Goal: Use online tool/utility: Utilize a website feature to perform a specific function

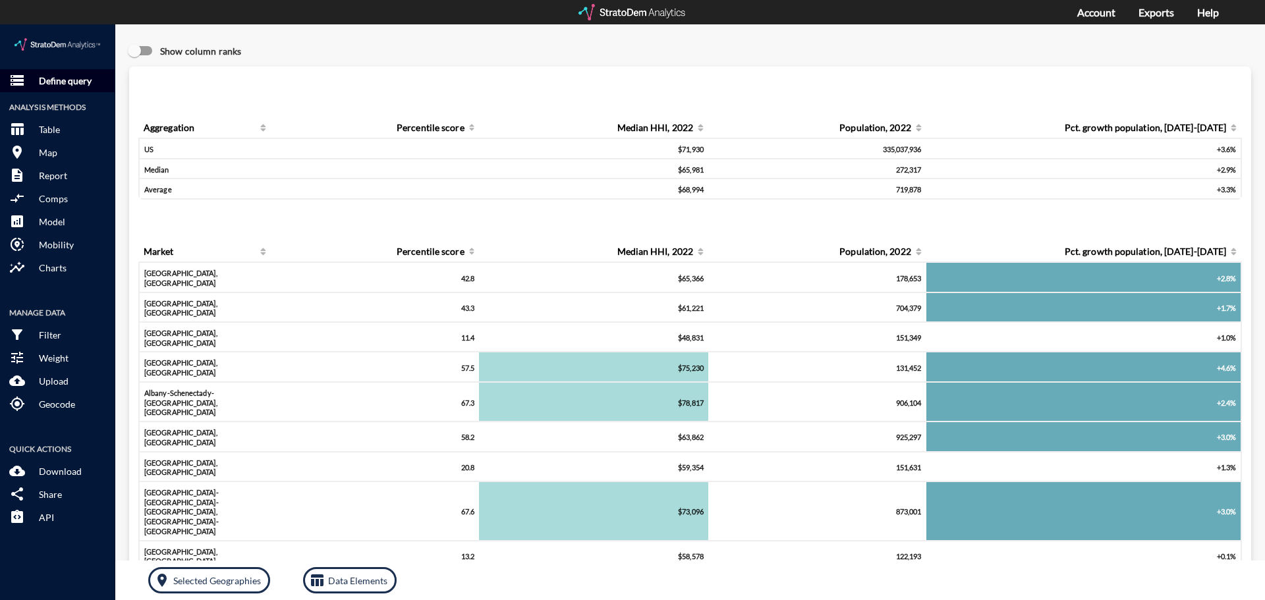
click p "Define query"
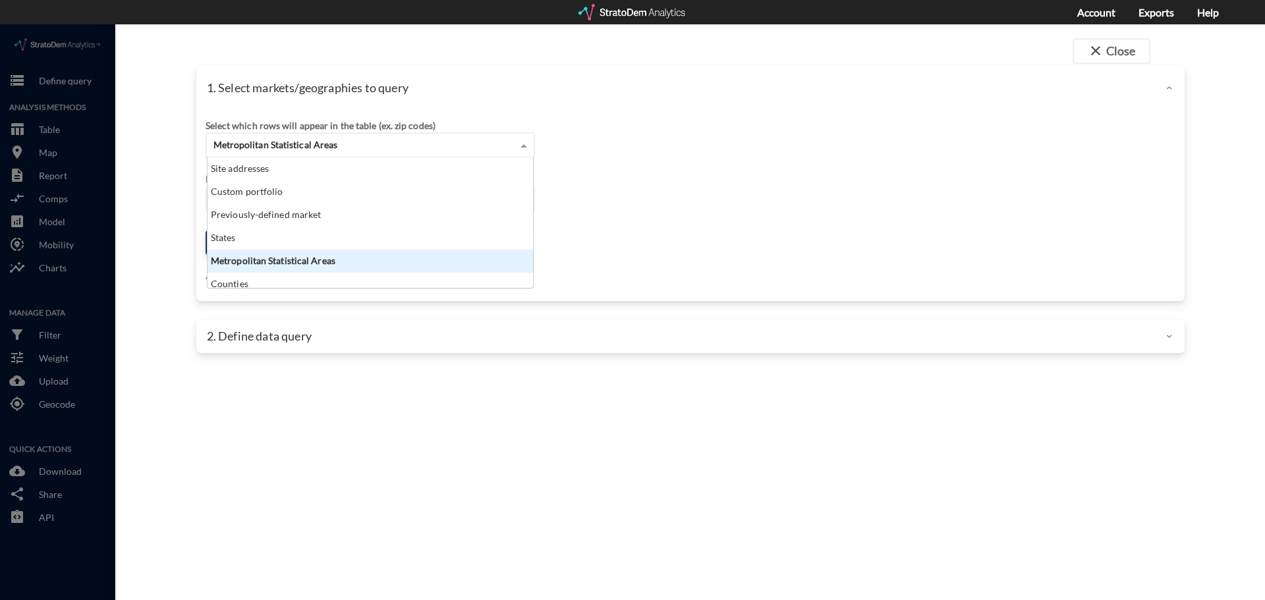
click div "Metropolitan Statistical Areas"
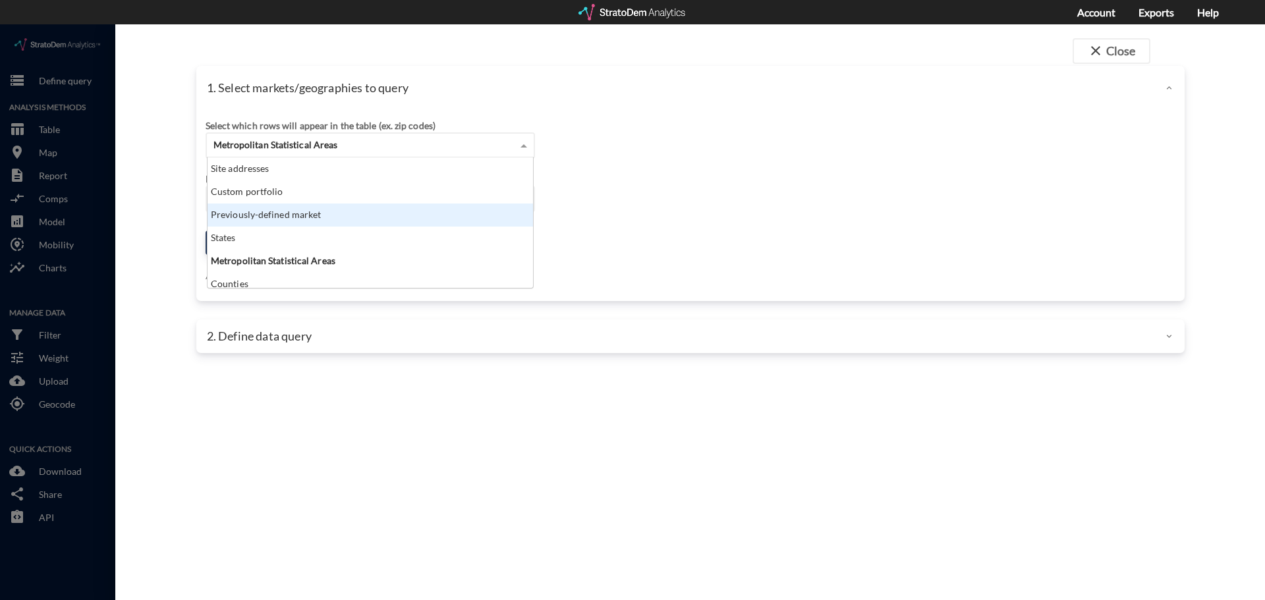
click div "Previously-defined market"
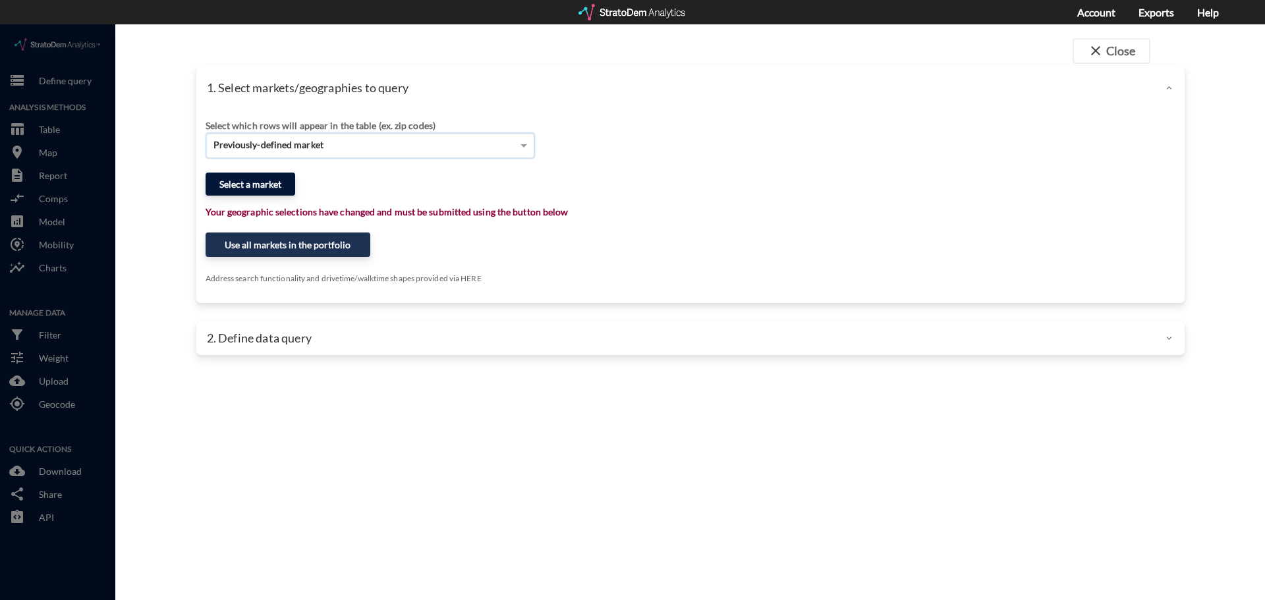
click button "Select a market"
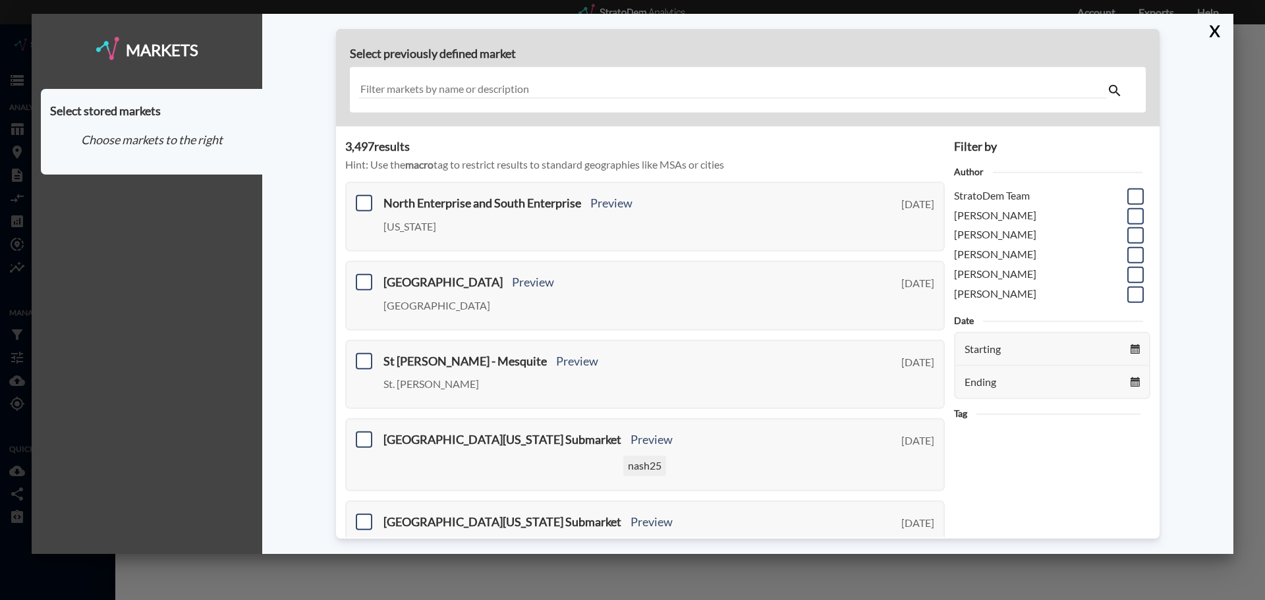
click at [410, 84] on input "text" at bounding box center [733, 90] width 748 height 18
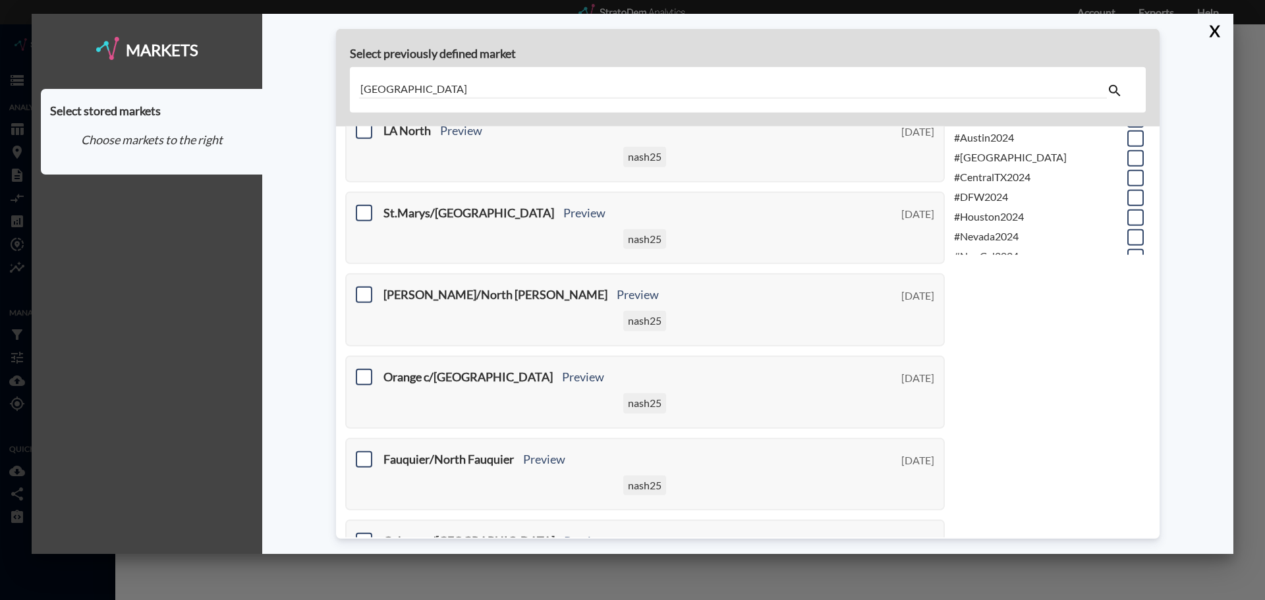
scroll to position [301, 0]
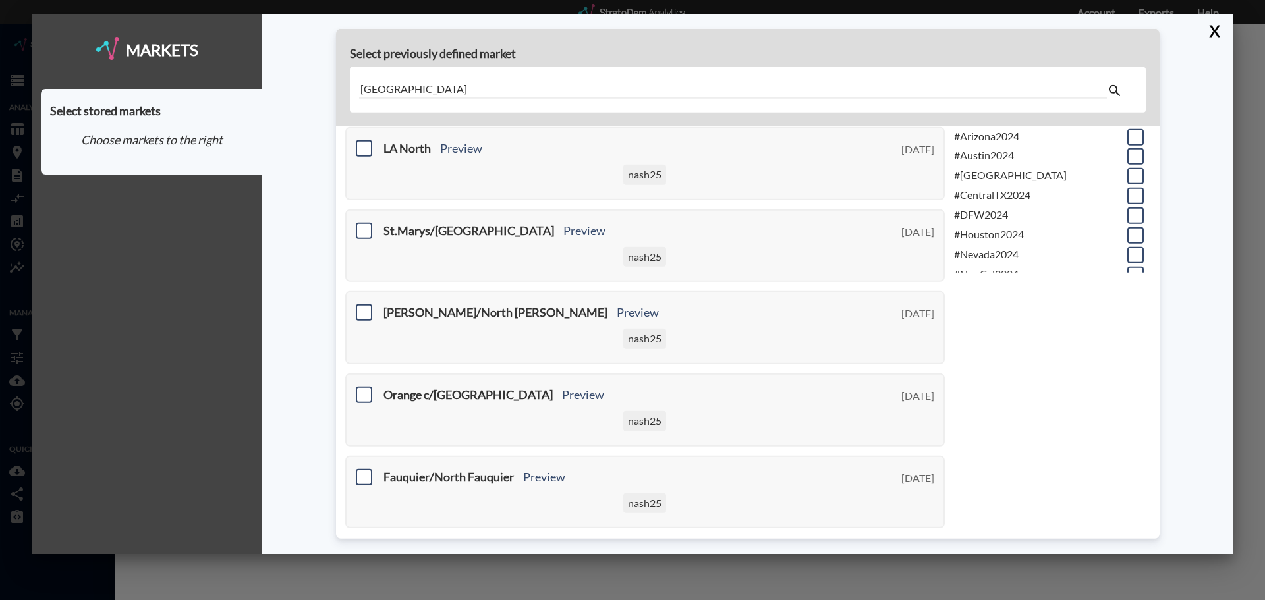
drag, startPoint x: 446, startPoint y: 92, endPoint x: 337, endPoint y: 84, distance: 109.6
click at [337, 84] on div "Select previously defined market north las vegas" at bounding box center [748, 78] width 824 height 98
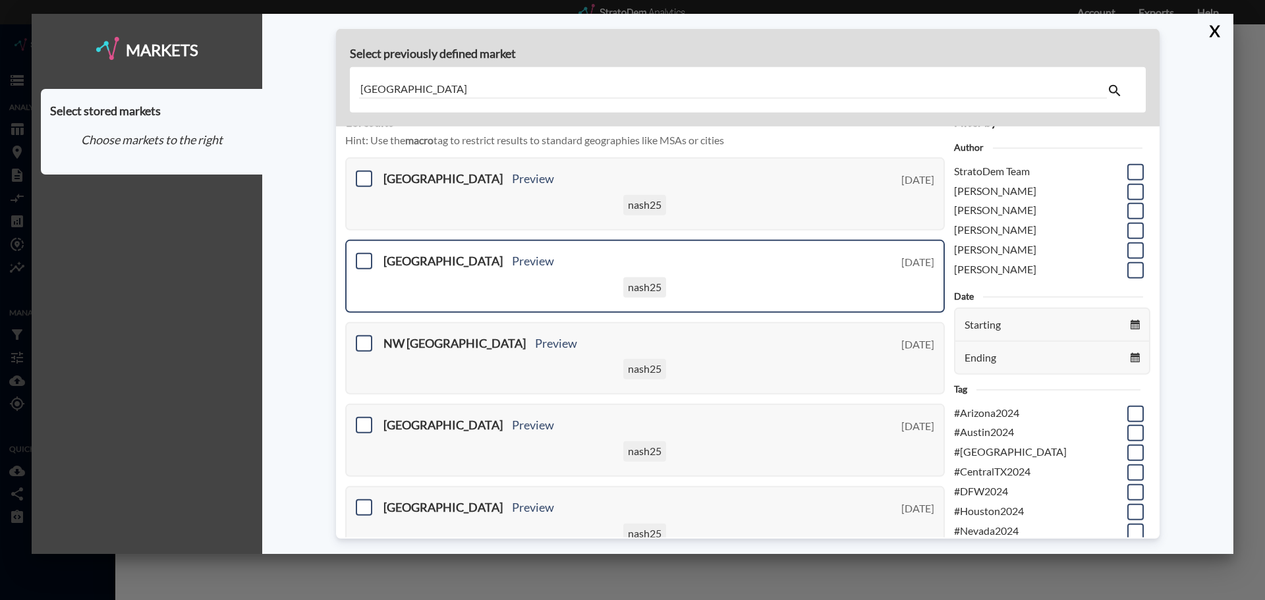
scroll to position [66, 0]
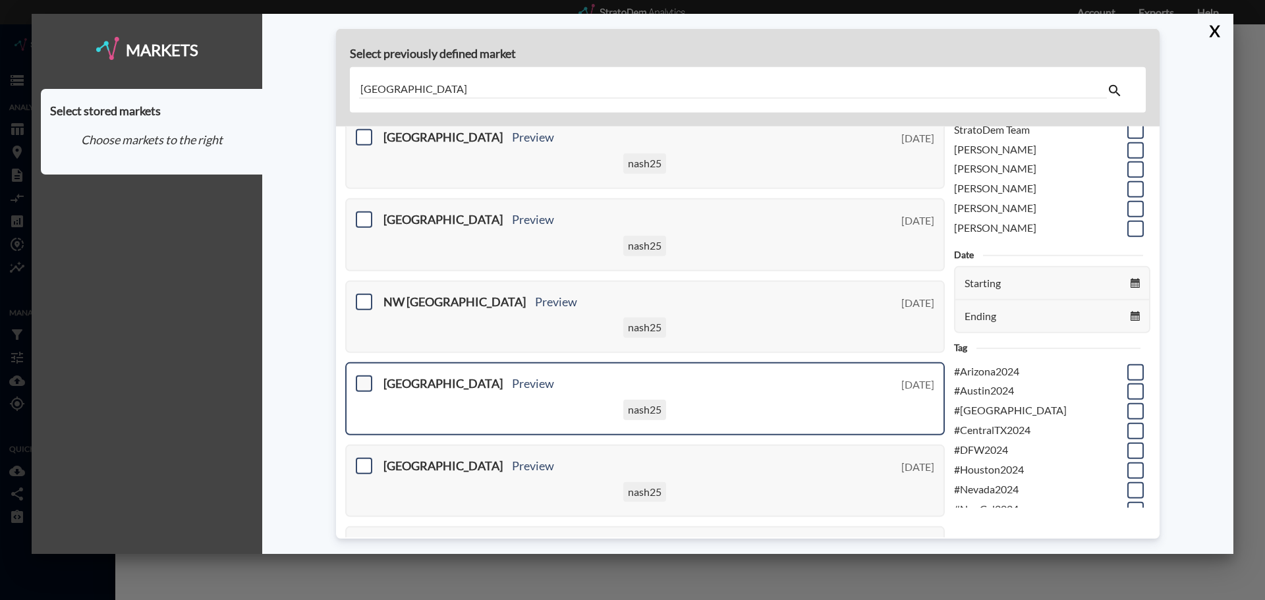
type input "[GEOGRAPHIC_DATA]"
click at [358, 383] on span at bounding box center [364, 384] width 16 height 16
click at [362, 378] on input "checkbox" at bounding box center [362, 378] width 0 height 0
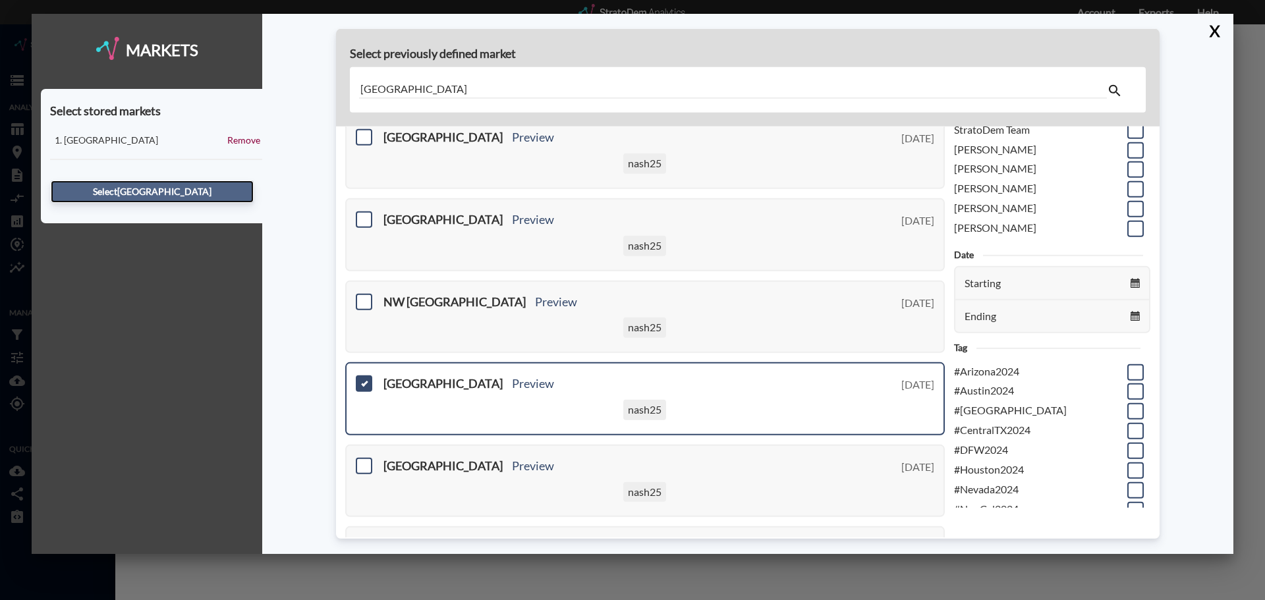
click at [206, 184] on button "Select [GEOGRAPHIC_DATA]" at bounding box center [152, 192] width 203 height 22
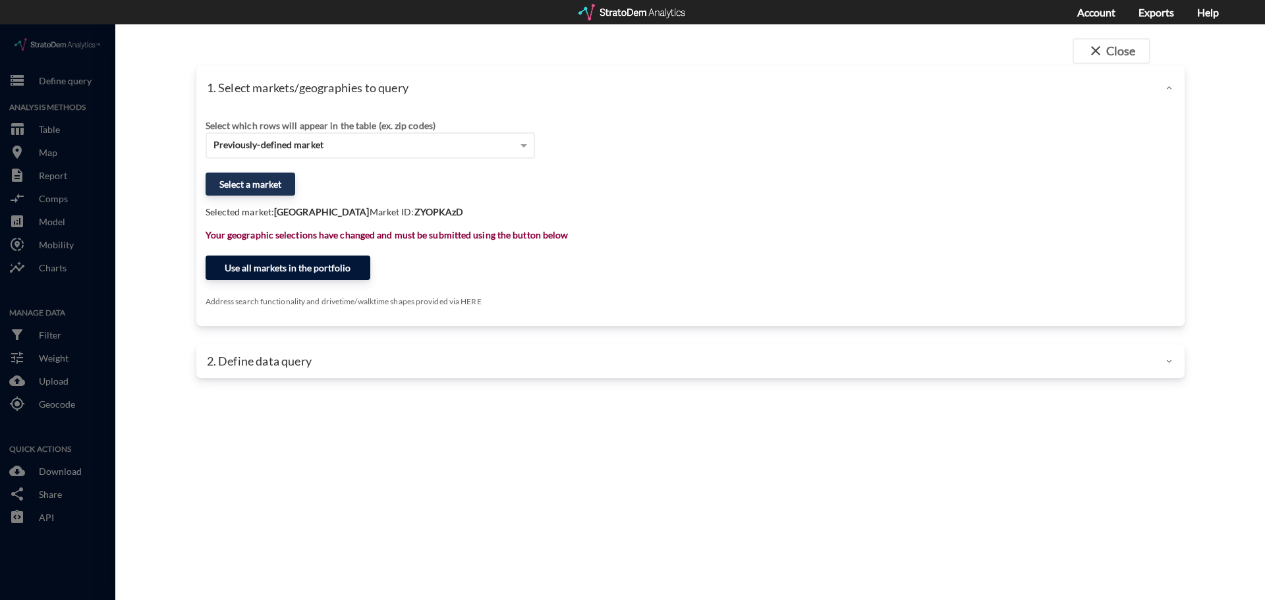
click button "Use all markets in the portfolio"
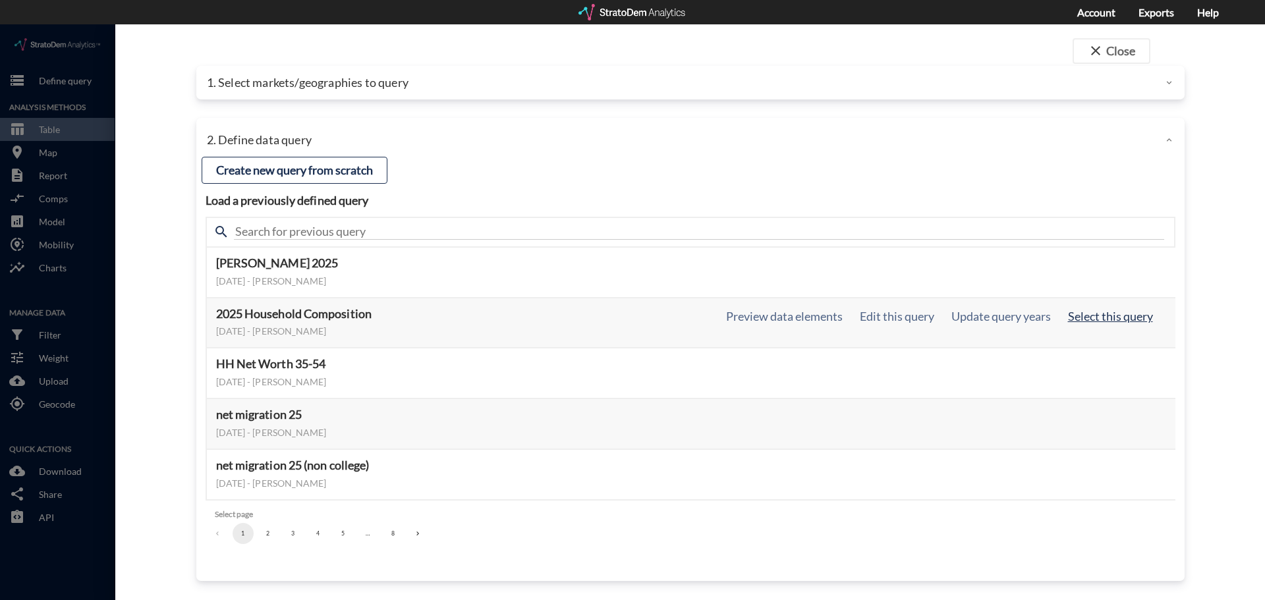
click button "Select this query"
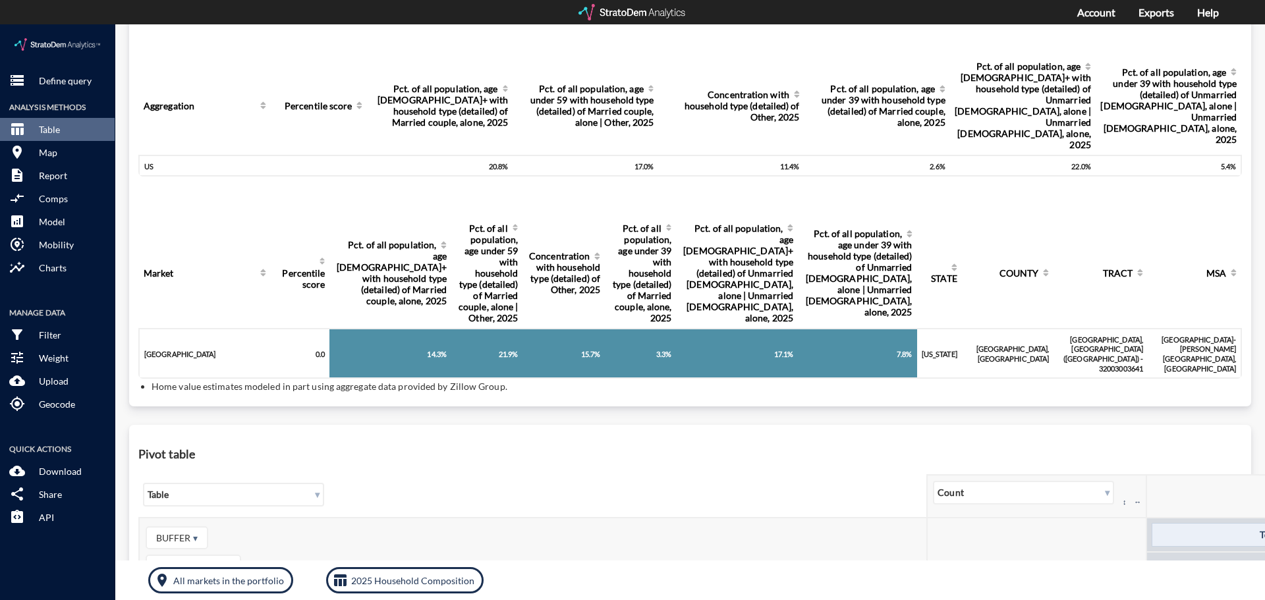
scroll to position [52, 0]
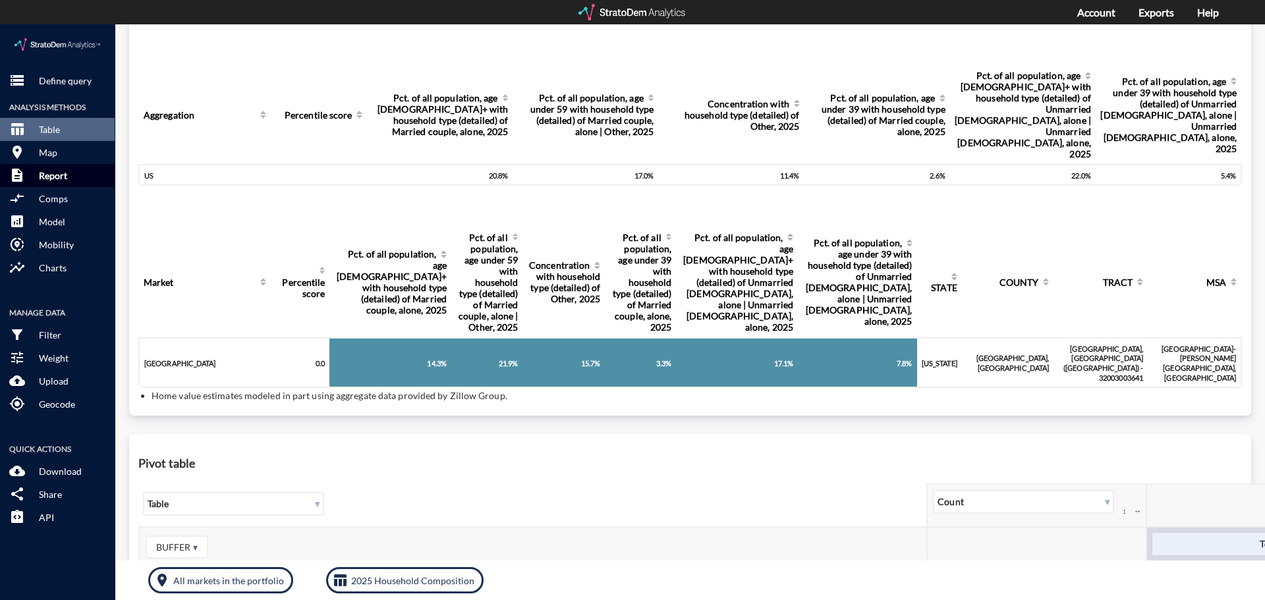
click p "Report"
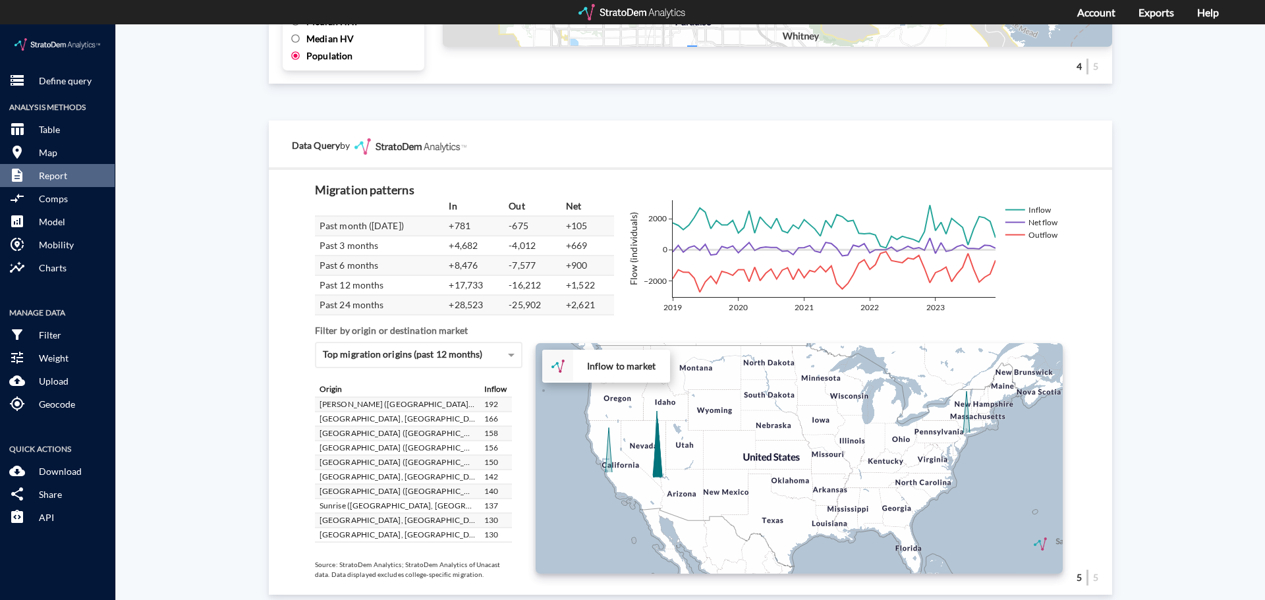
scroll to position [2228, 0]
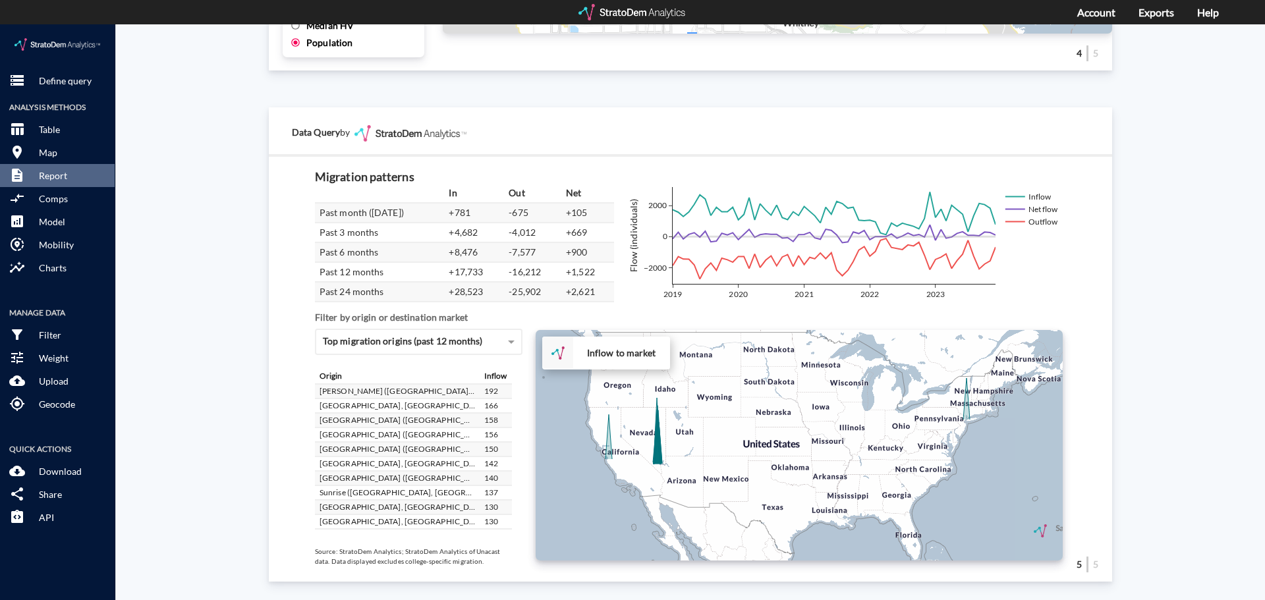
click div "+ − Inflow to market CUSTOMIZE DATA Draw a polygon Draw a rectangle Draw a mark…"
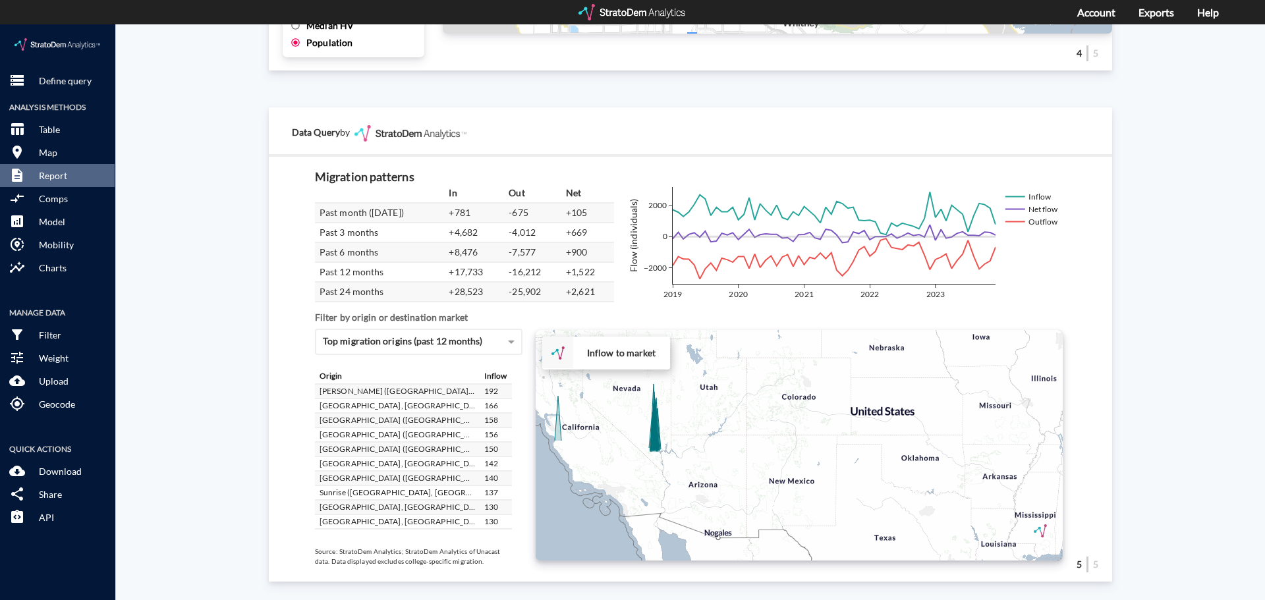
click div "+ − Inflow to market CUSTOMIZE DATA Draw a polygon Draw a rectangle Draw a mark…"
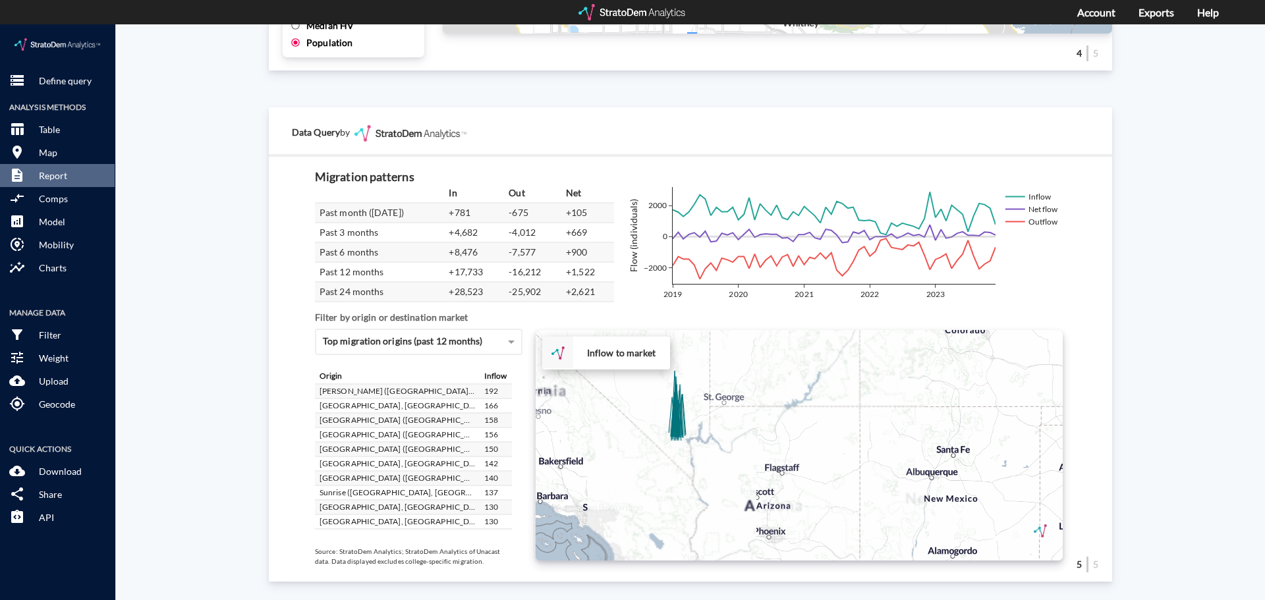
drag, startPoint x: 627, startPoint y: 420, endPoint x: 641, endPoint y: 463, distance: 45.6
click div "+ − Inflow to market CUSTOMIZE DATA Draw a polygon Draw a rectangle Draw a mark…"
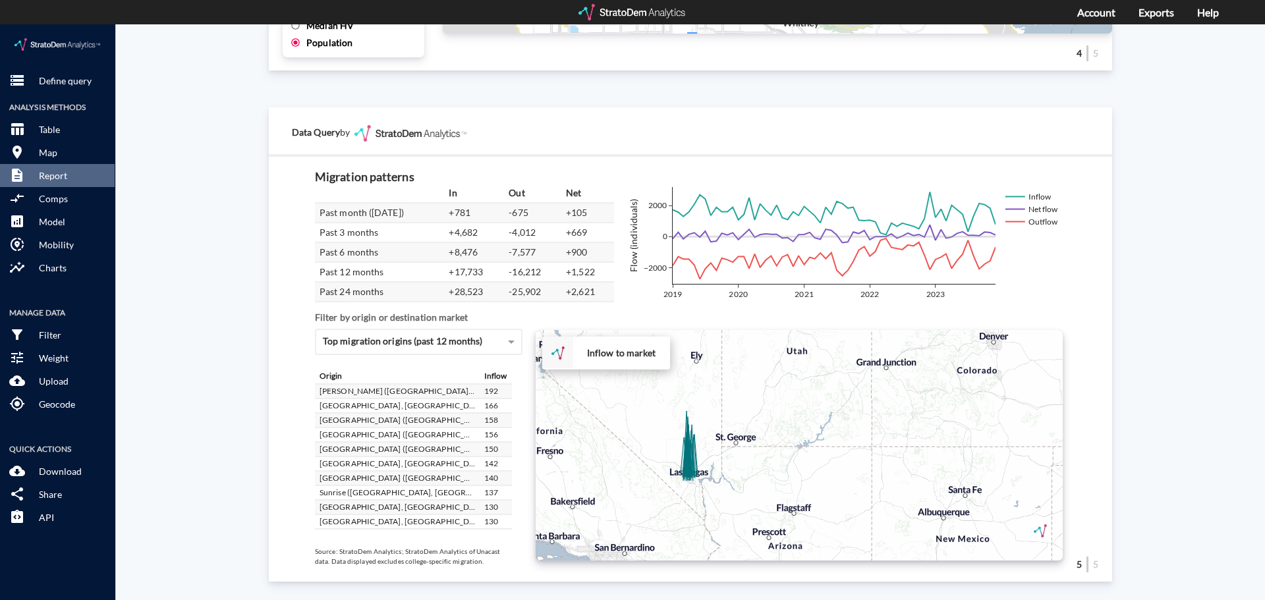
click div "+ − Inflow to market CUSTOMIZE DATA Draw a polygon Draw a rectangle Draw a mark…"
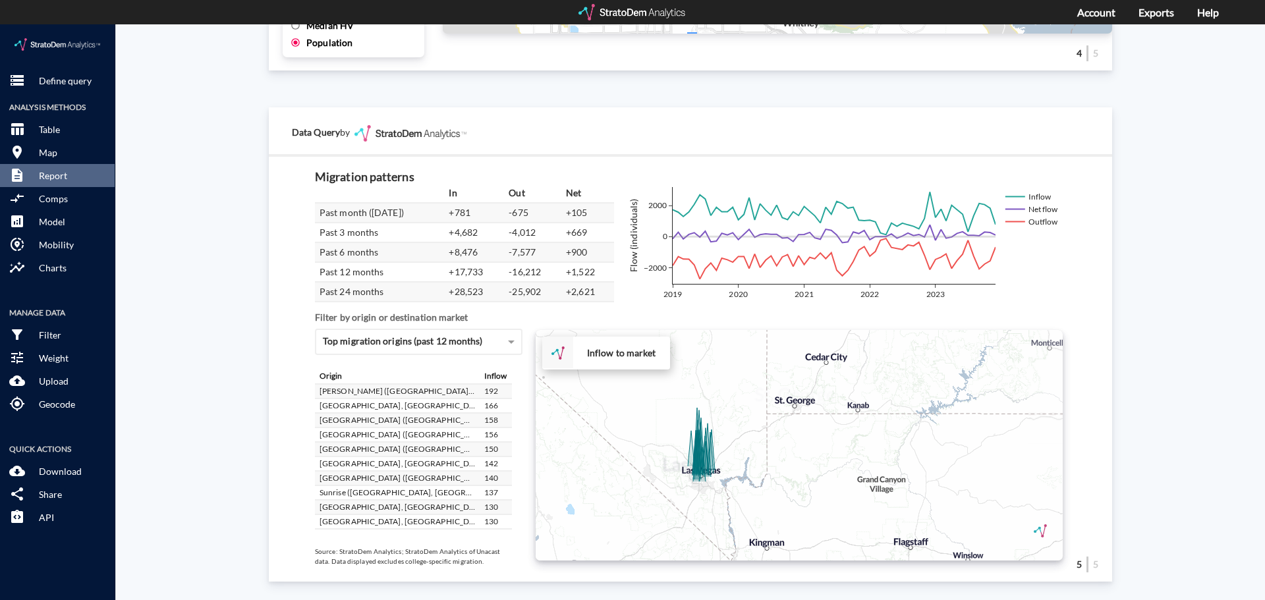
click div "+ − Inflow to market CUSTOMIZE DATA Draw a polygon Draw a rectangle Draw a mark…"
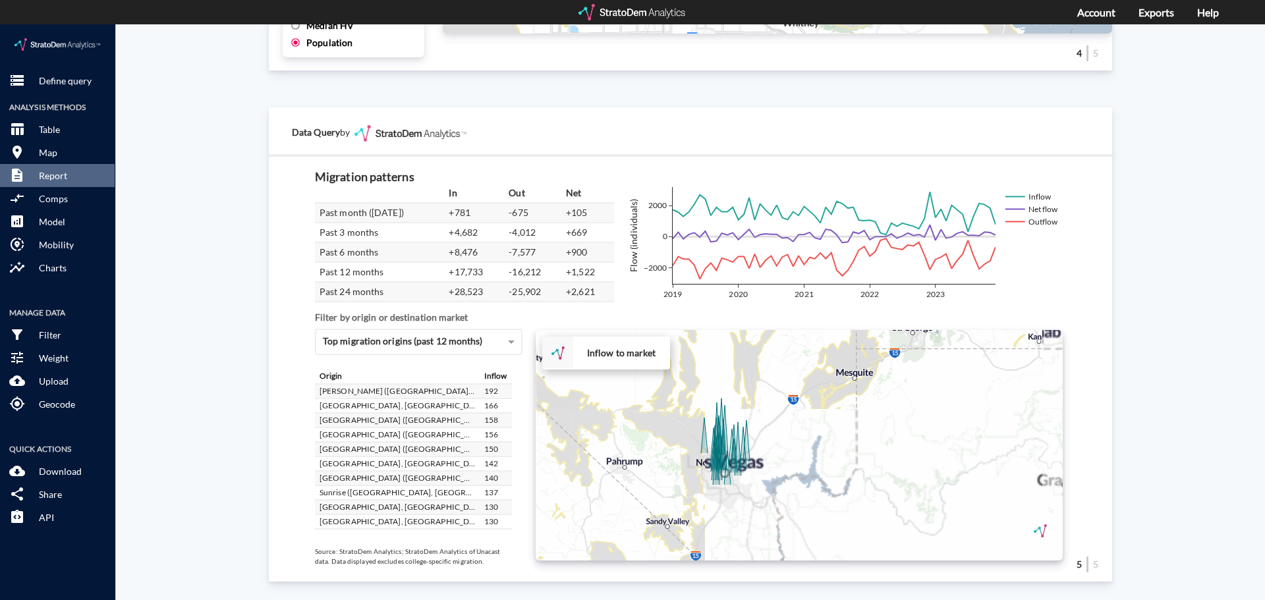
click div "+ − Inflow to market CUSTOMIZE DATA Draw a polygon Draw a rectangle Draw a mark…"
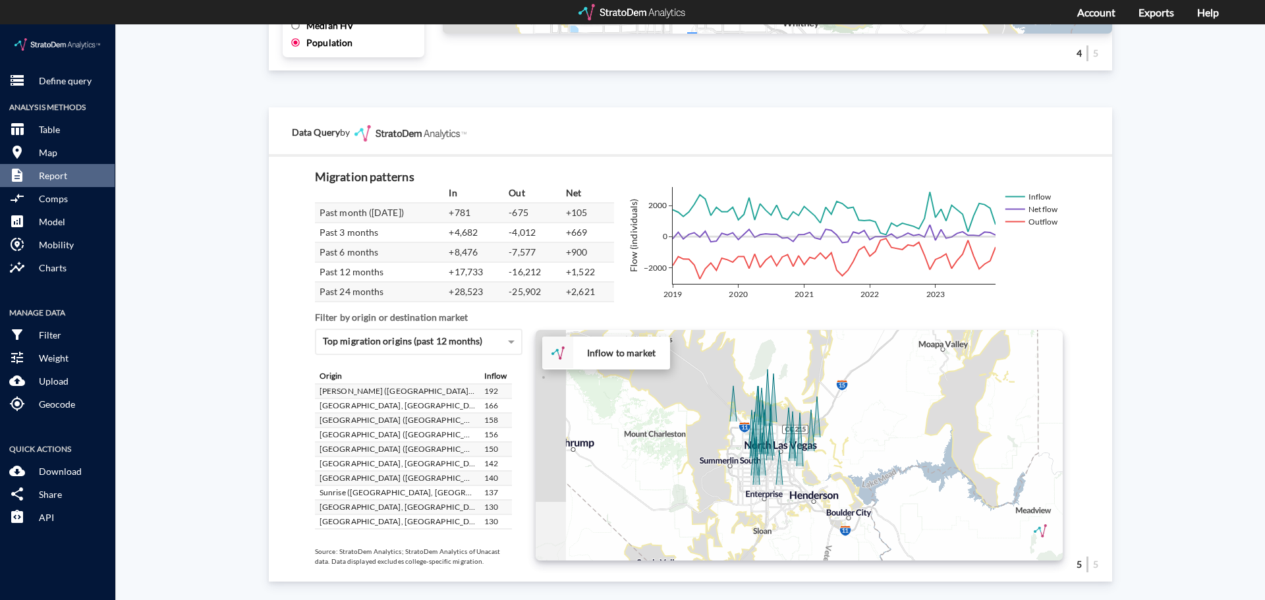
drag, startPoint x: 629, startPoint y: 452, endPoint x: 700, endPoint y: 455, distance: 71.9
click div "+ − Inflow to market CUSTOMIZE DATA Draw a polygon Draw a rectangle Draw a mark…"
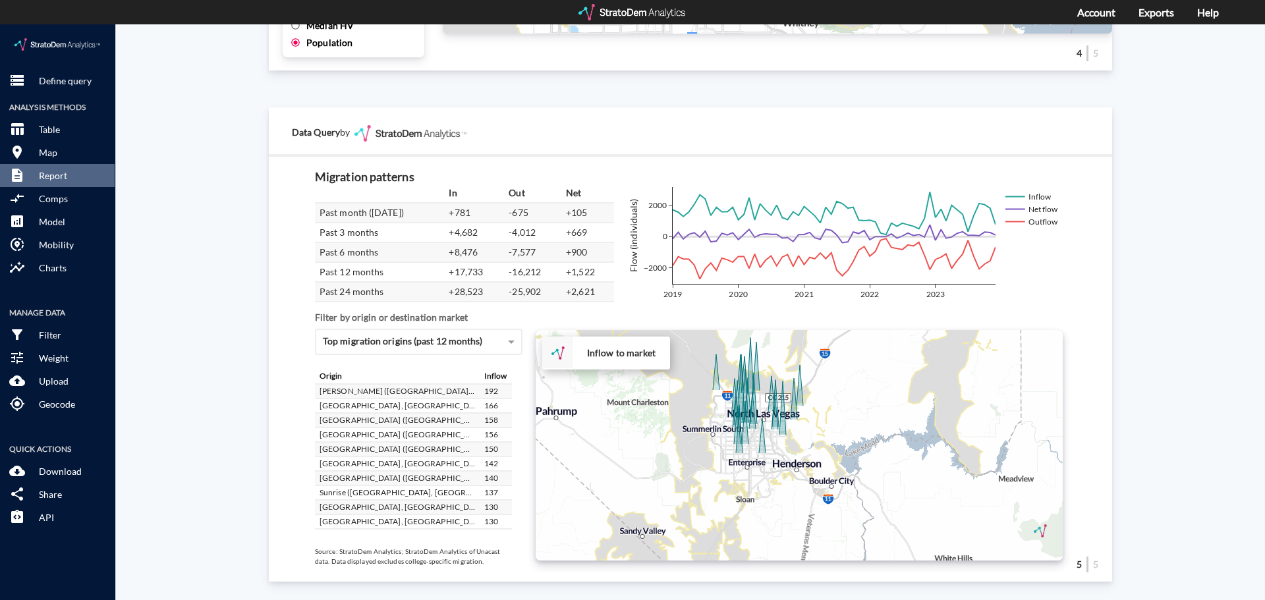
drag, startPoint x: 693, startPoint y: 461, endPoint x: 675, endPoint y: 426, distance: 39.8
click div "+ − Inflow to market CUSTOMIZE DATA Draw a polygon Draw a rectangle Draw a mark…"
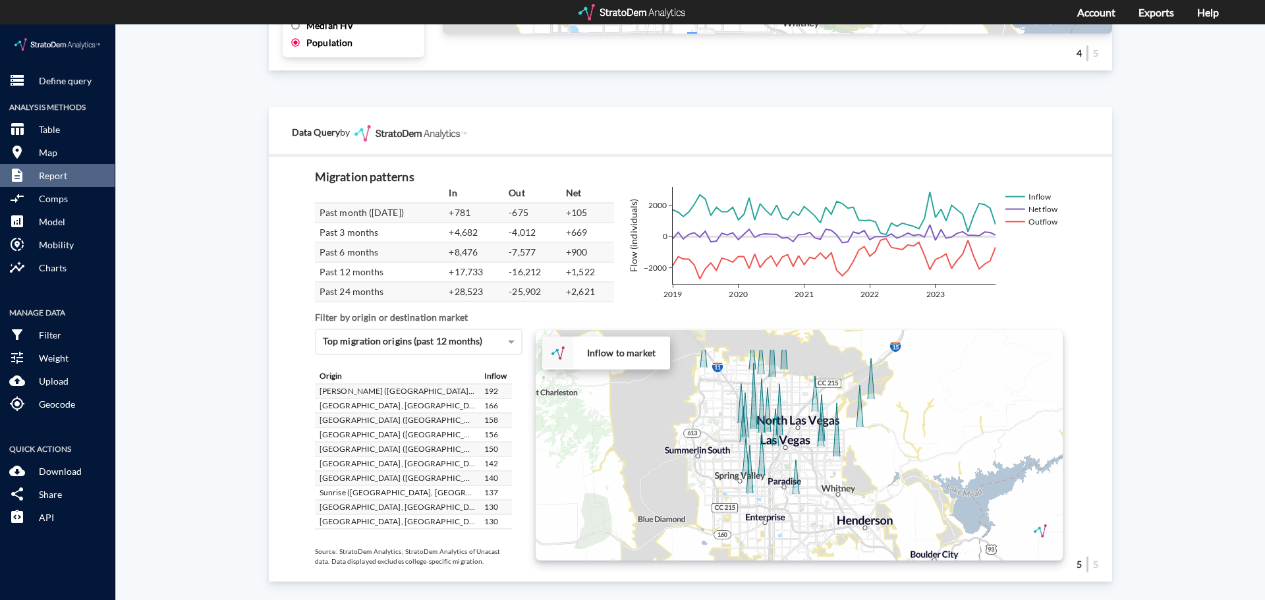
drag, startPoint x: 695, startPoint y: 419, endPoint x: 666, endPoint y: 465, distance: 54.5
click div "+ − Inflow to market CUSTOMIZE DATA Draw a polygon Draw a rectangle Draw a mark…"
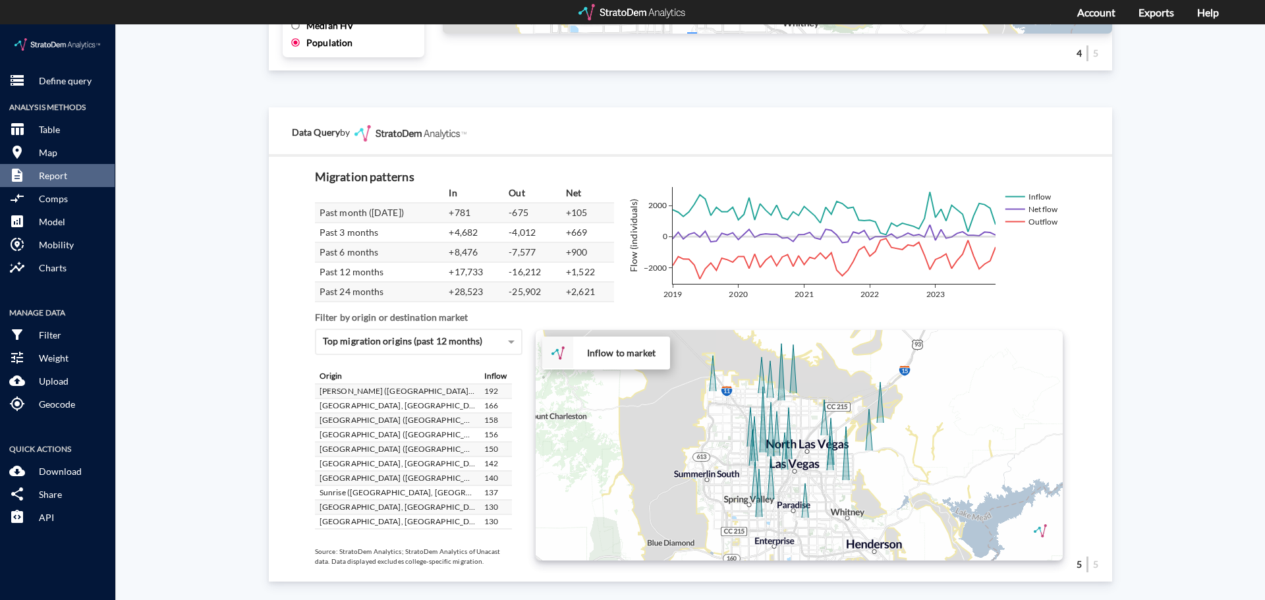
drag, startPoint x: 666, startPoint y: 461, endPoint x: 677, endPoint y: 487, distance: 28.4
click div "+ − Inflow to market CUSTOMIZE DATA Draw a polygon Draw a rectangle Draw a mark…"
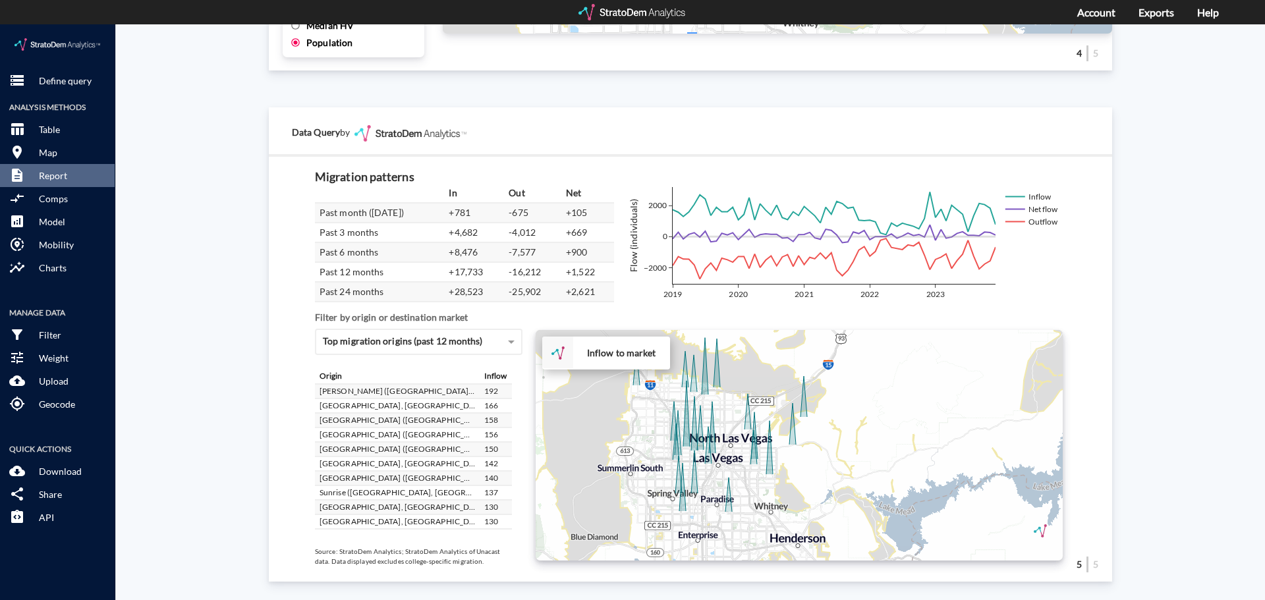
drag, startPoint x: 591, startPoint y: 447, endPoint x: 516, endPoint y: 438, distance: 75.6
click div "In Out Net Past month (December 2023) +781 -675 +105 Past 3 months +4,682 -4,01…"
click button "description Report"
drag, startPoint x: 715, startPoint y: 389, endPoint x: 698, endPoint y: 393, distance: 17.6
click div "+ − Inflow to market CUSTOMIZE DATA Draw a polygon Draw a rectangle Draw a mark…"
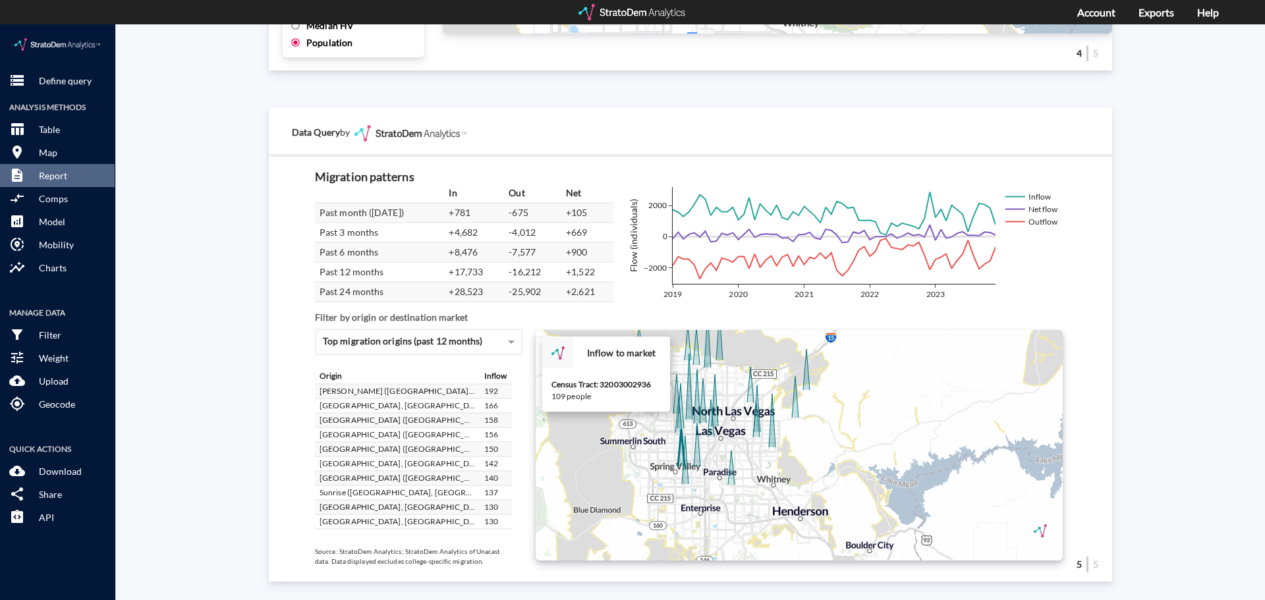
drag, startPoint x: 672, startPoint y: 443, endPoint x: 673, endPoint y: 418, distance: 25.1
click icon
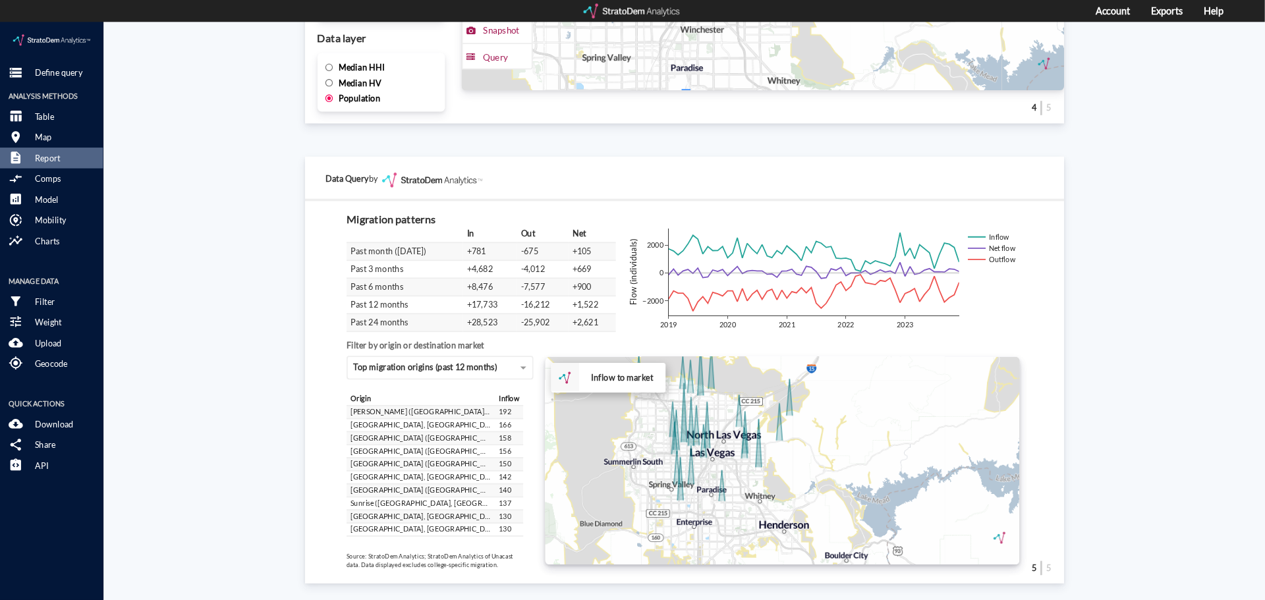
scroll to position [2160, 0]
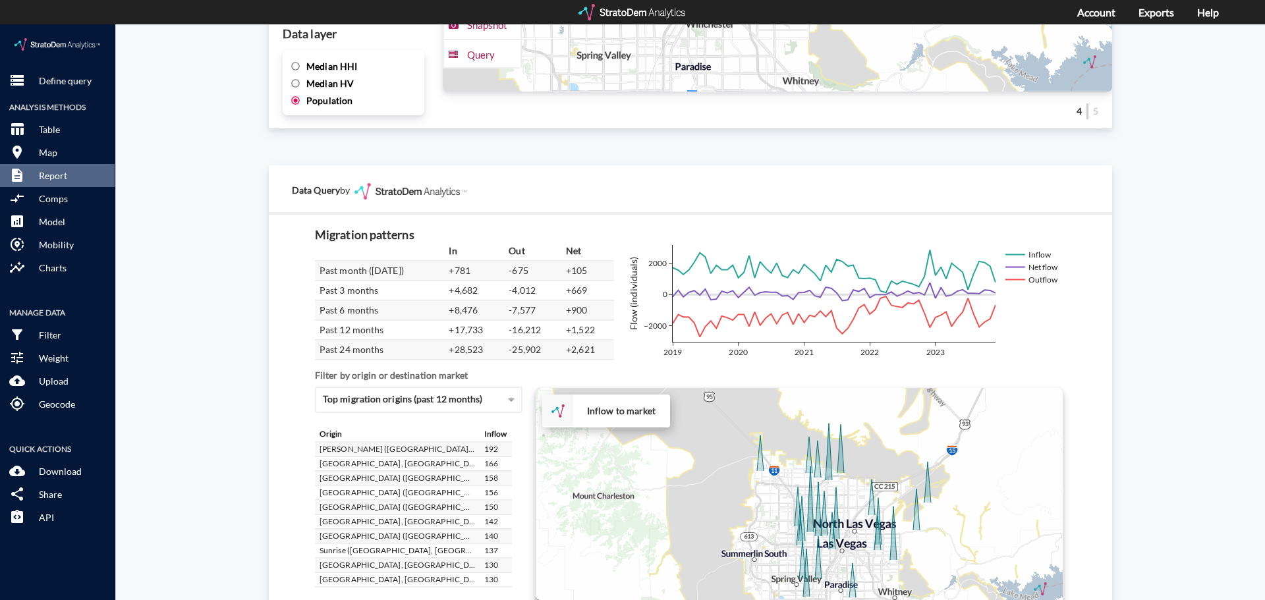
drag, startPoint x: 803, startPoint y: 453, endPoint x: 919, endPoint y: 501, distance: 125.6
click div "+ − Inflow to market CUSTOMIZE DATA Draw a polygon Draw a rectangle Draw a mark…"
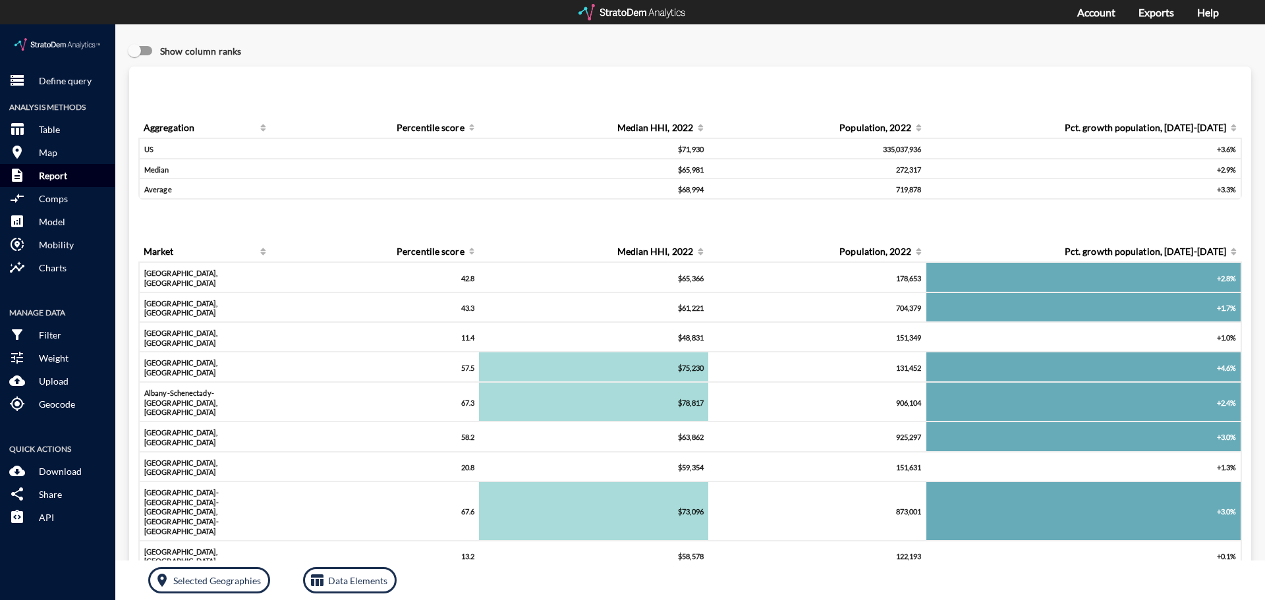
click p "Report"
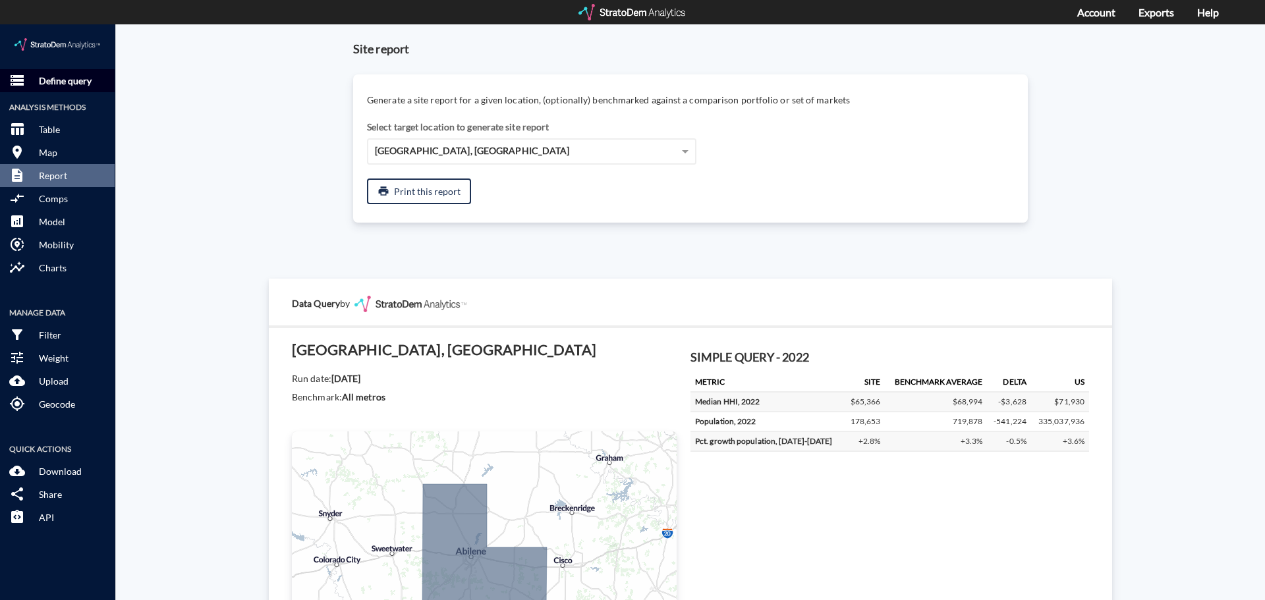
click button "storage Define query"
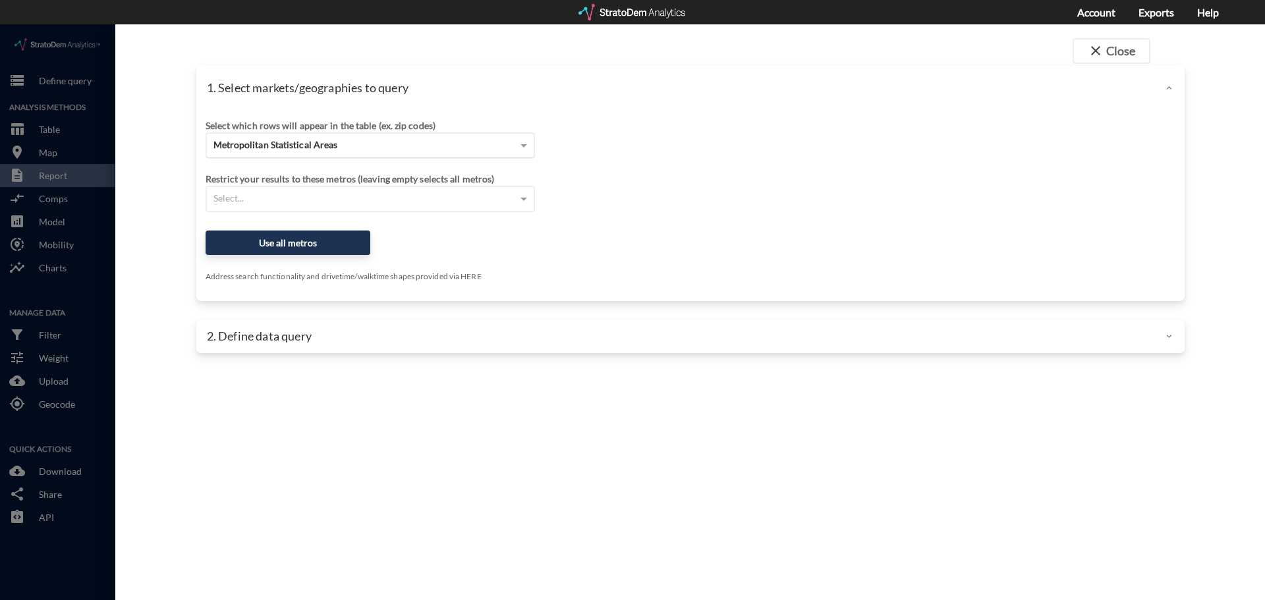
click span "Metropolitan Statistical Areas"
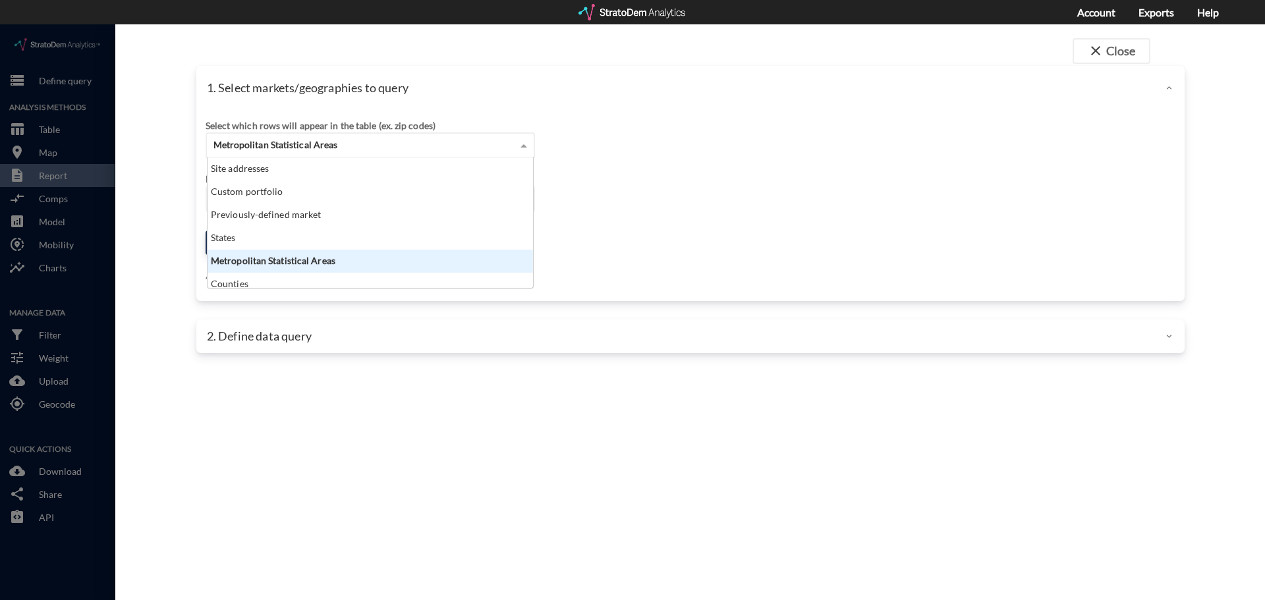
scroll to position [121, 318]
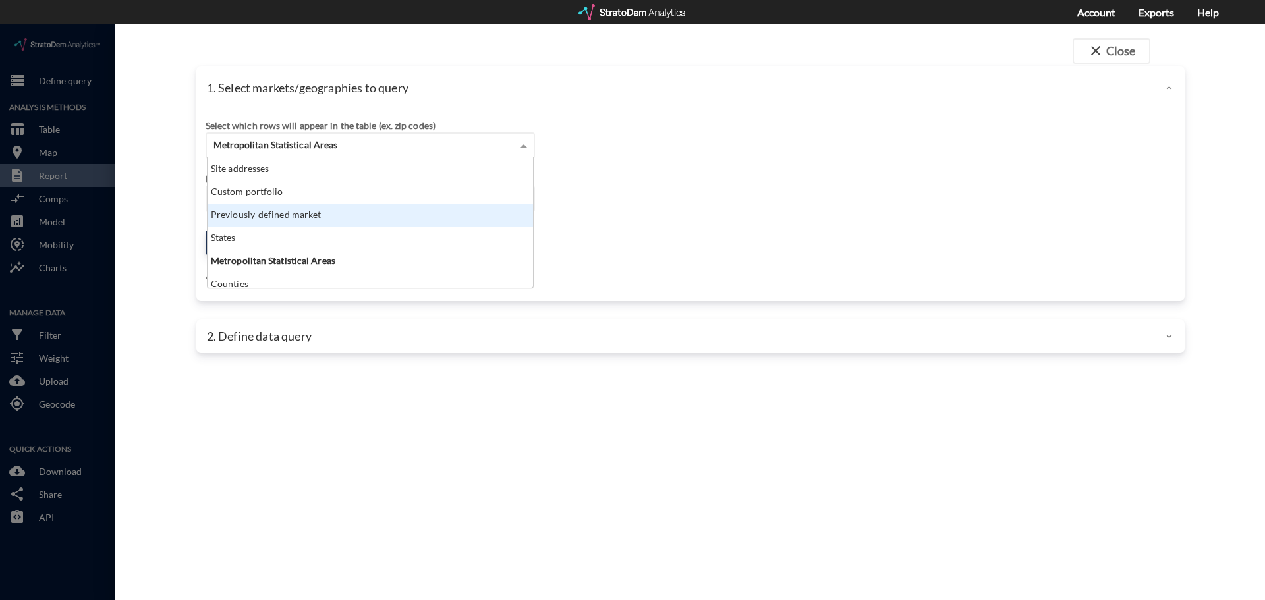
click div "Previously-defined market"
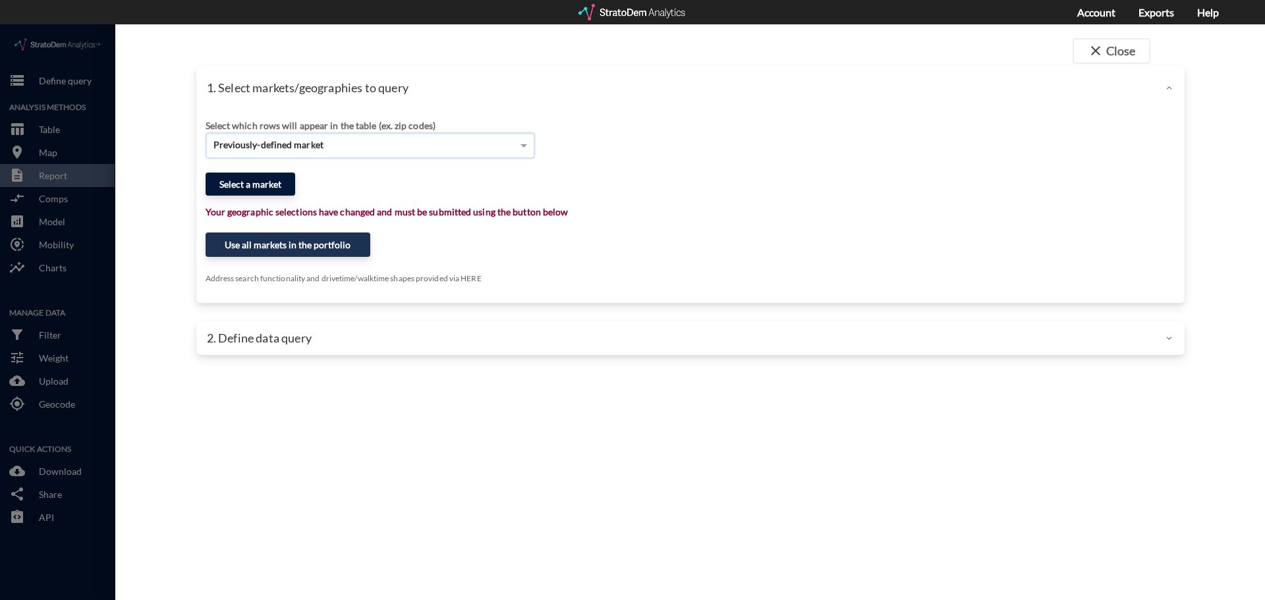
click button "Select a market"
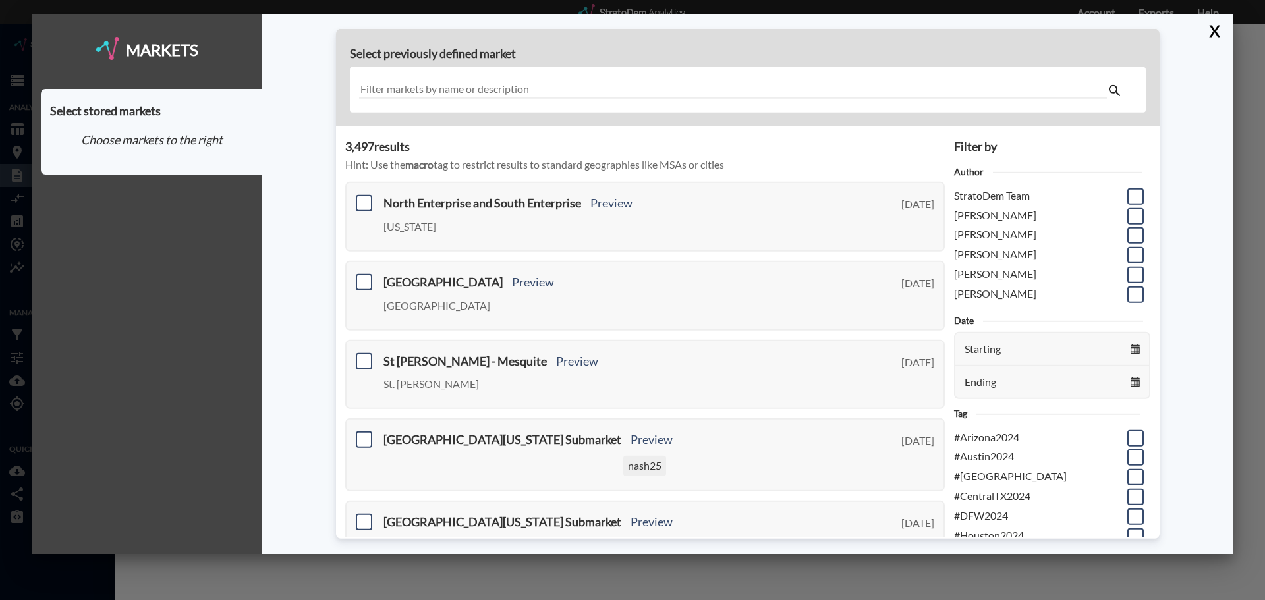
click at [394, 89] on input "text" at bounding box center [733, 90] width 748 height 18
type input "[GEOGRAPHIC_DATA]"
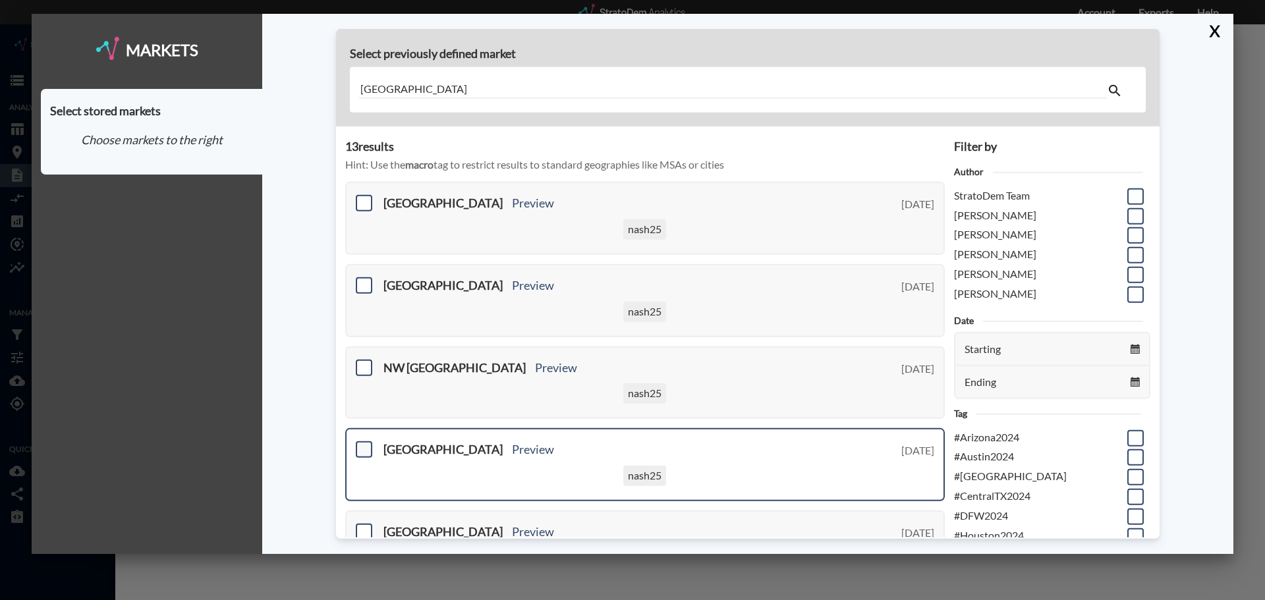
click at [367, 449] on span at bounding box center [364, 449] width 16 height 16
click at [362, 444] on input "checkbox" at bounding box center [362, 444] width 0 height 0
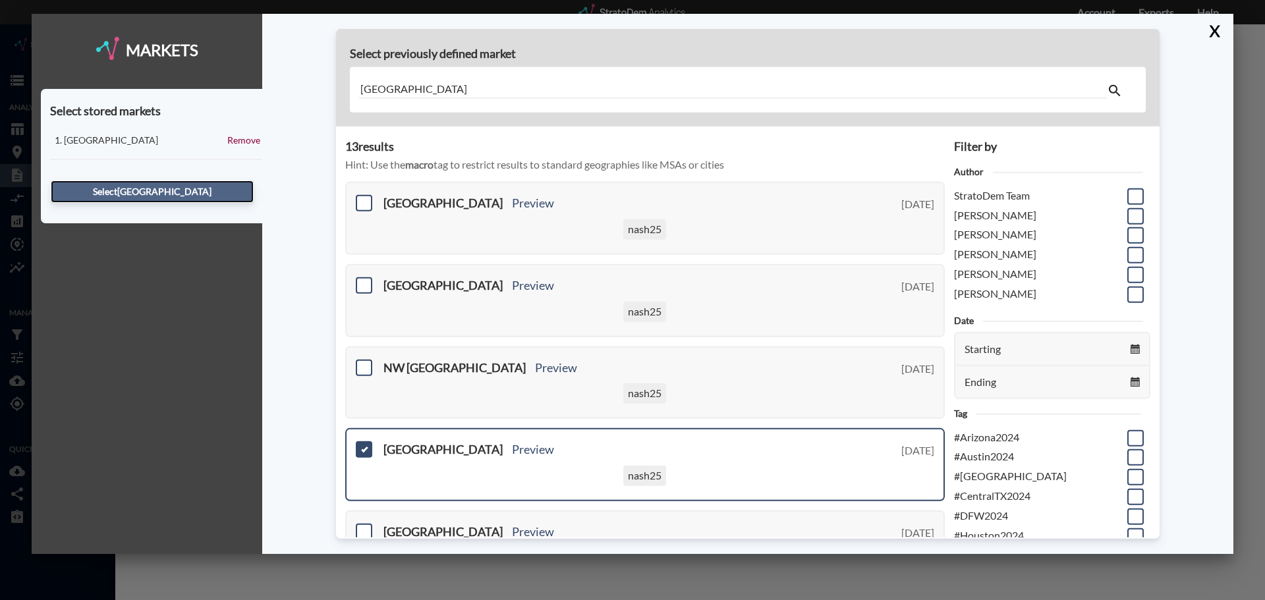
click at [177, 191] on button "Select [GEOGRAPHIC_DATA]" at bounding box center [152, 192] width 203 height 22
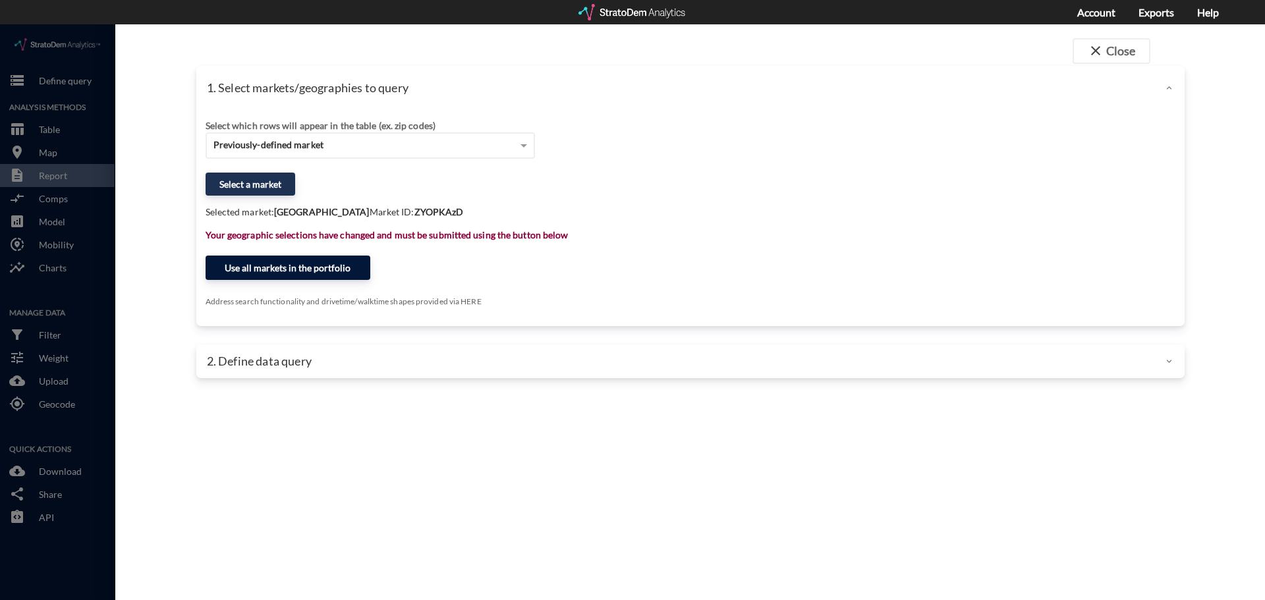
click button "Use all markets in the portfolio"
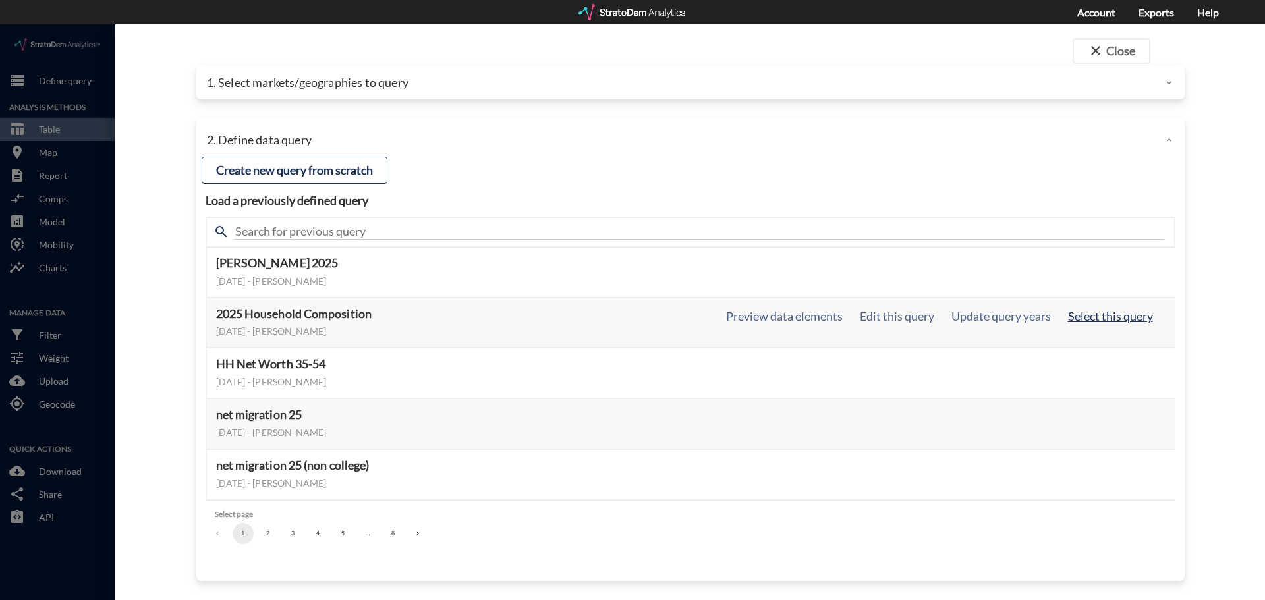
click button "Select this query"
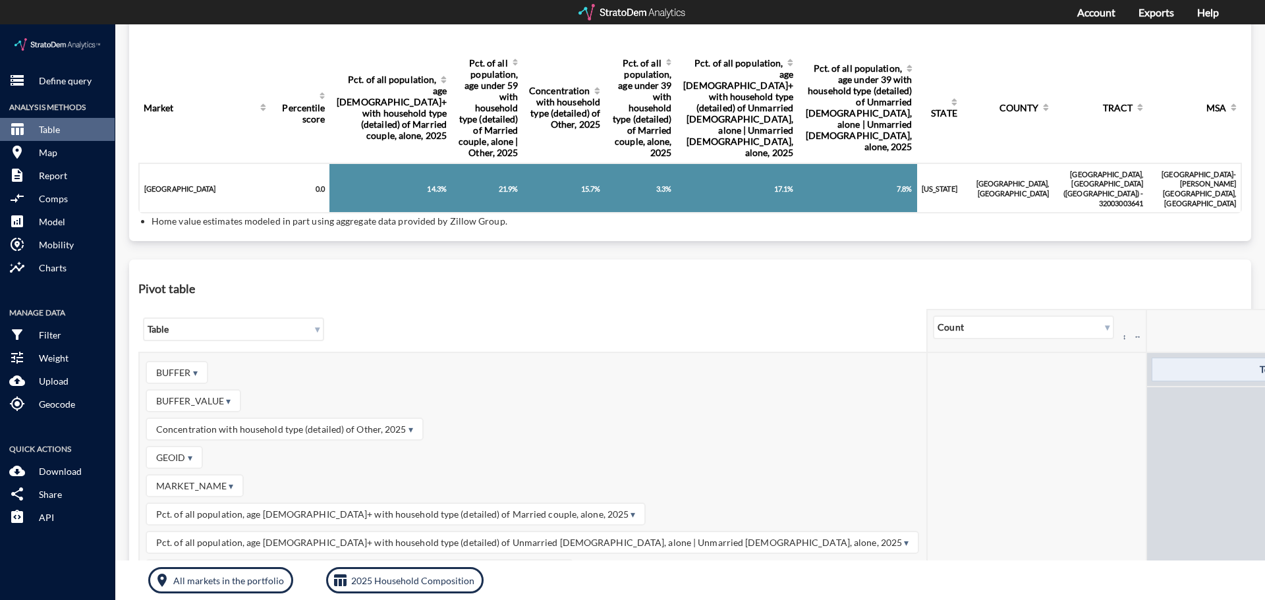
scroll to position [264, 0]
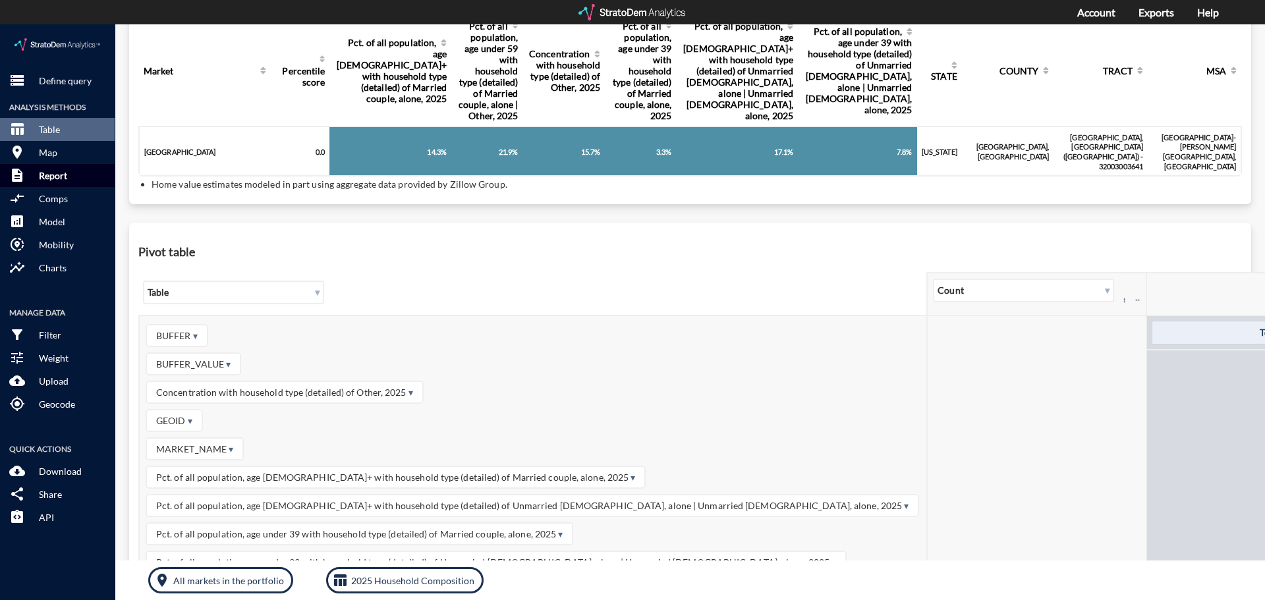
click button "description Report"
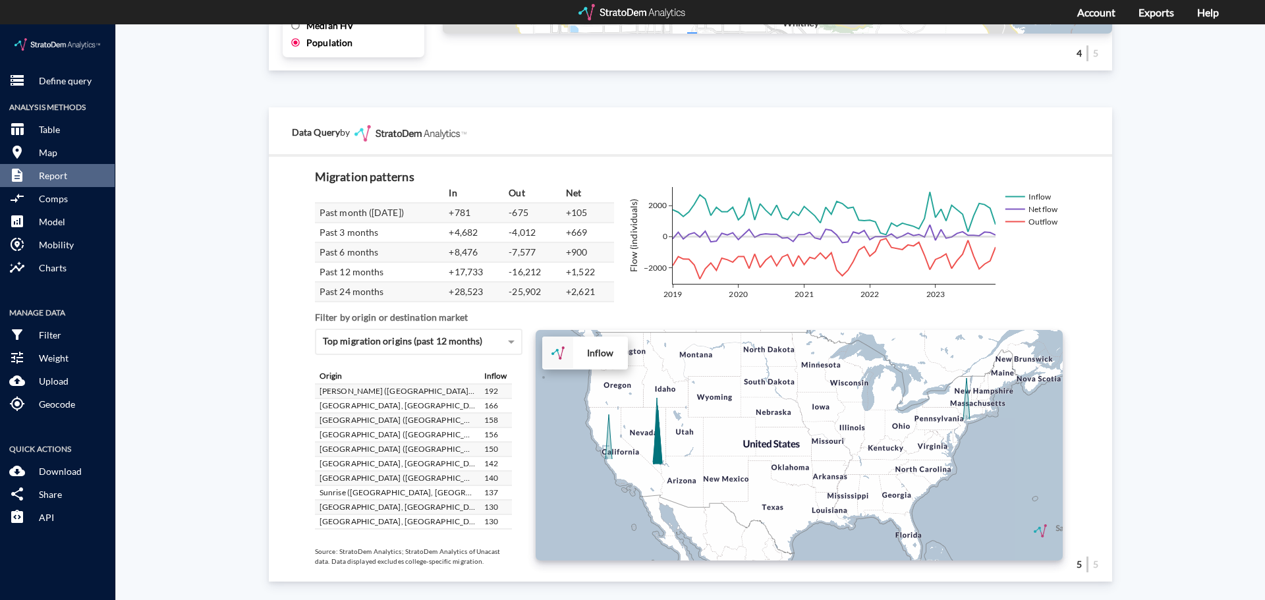
scroll to position [329, 0]
click div "+ − Inflow to market CUSTOMIZE DATA Draw a polygon Draw a rectangle Draw a mark…"
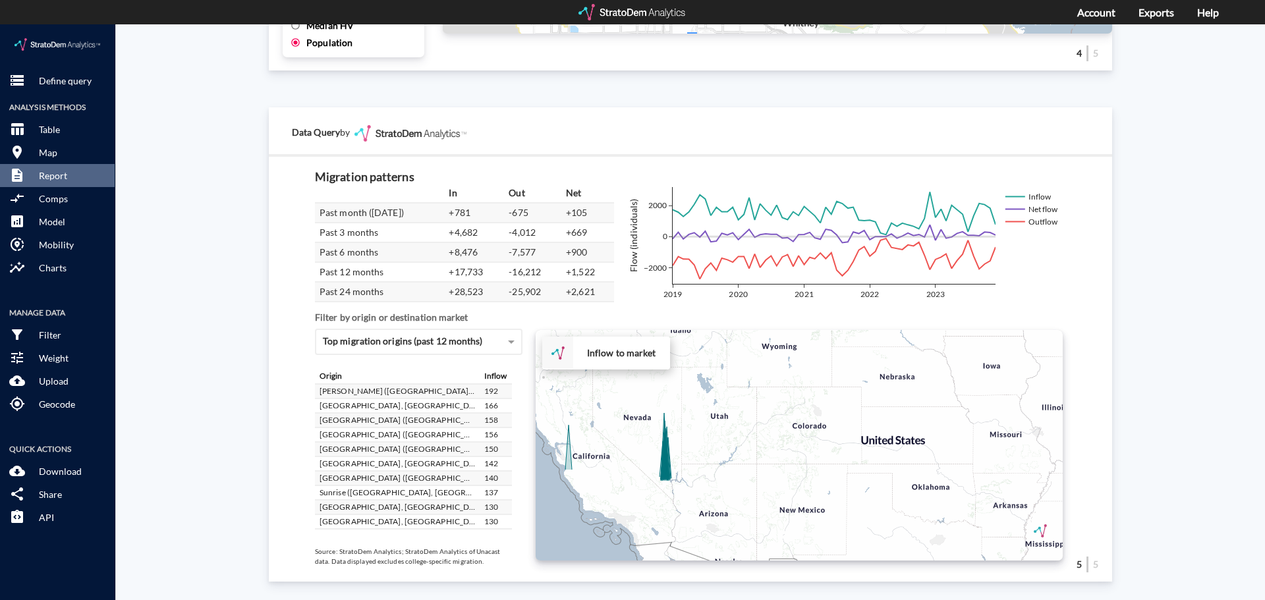
click div "+ − Inflow to market CUSTOMIZE DATA Draw a polygon Draw a rectangle Draw a mark…"
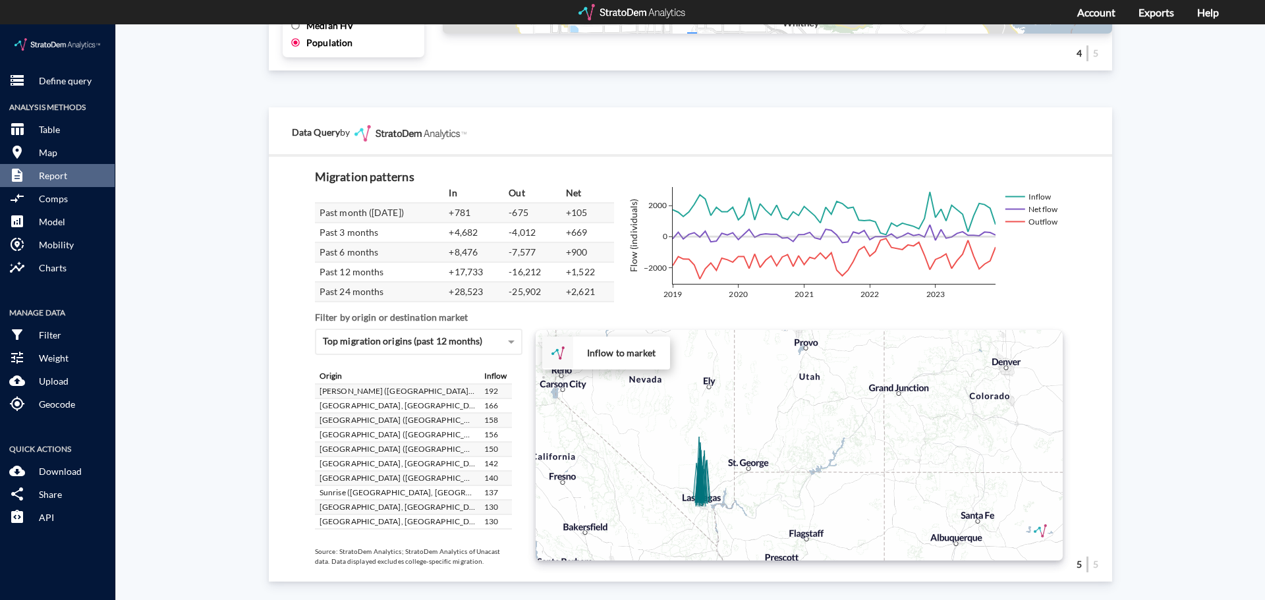
click div "+ − Inflow to market CUSTOMIZE DATA Draw a polygon Draw a rectangle Draw a mark…"
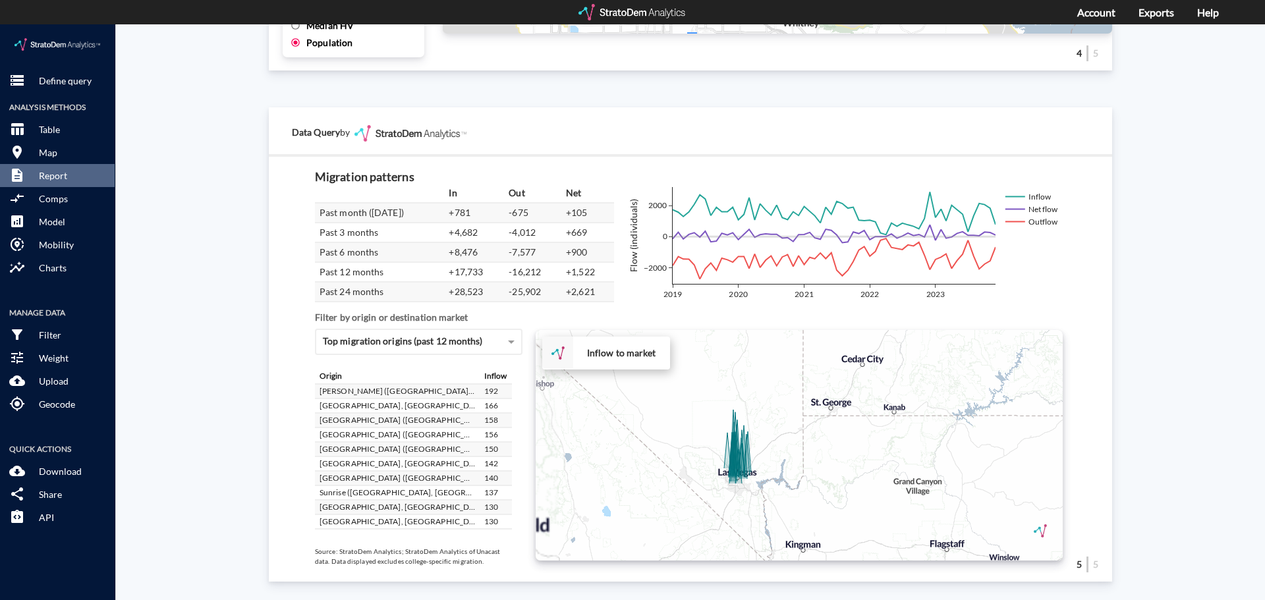
drag, startPoint x: 665, startPoint y: 463, endPoint x: 662, endPoint y: 326, distance: 136.4
click div "+ − Inflow to market CUSTOMIZE DATA Draw a polygon Draw a rectangle Draw a mark…"
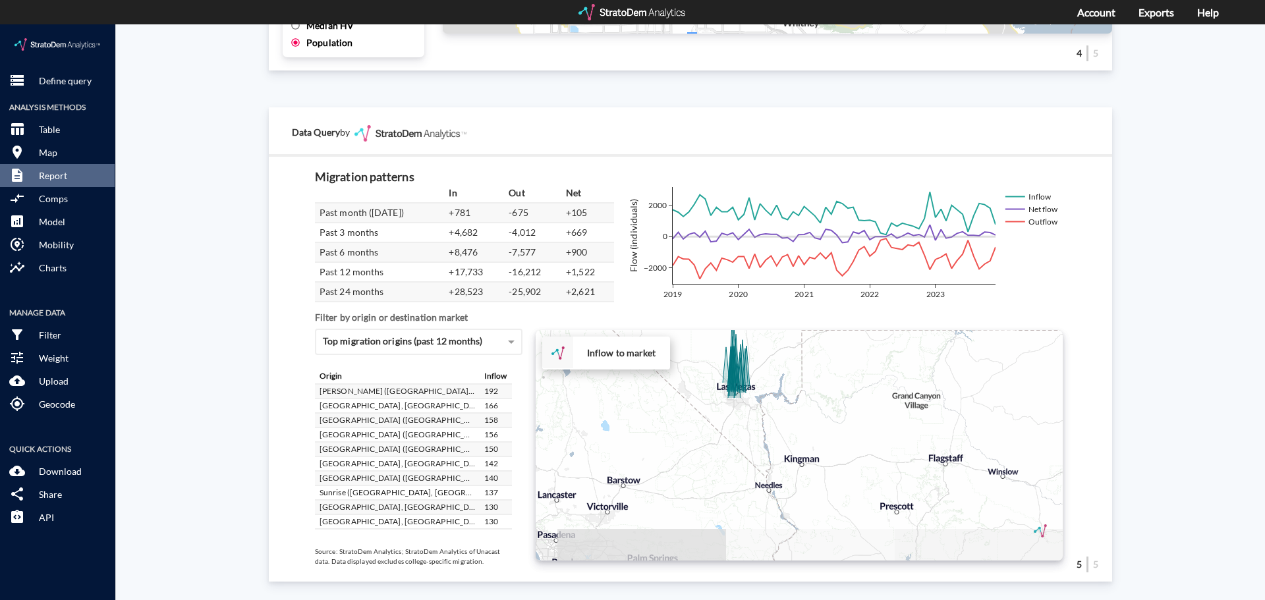
click div "+ − Inflow to market CUSTOMIZE DATA Draw a polygon Draw a rectangle Draw a mark…"
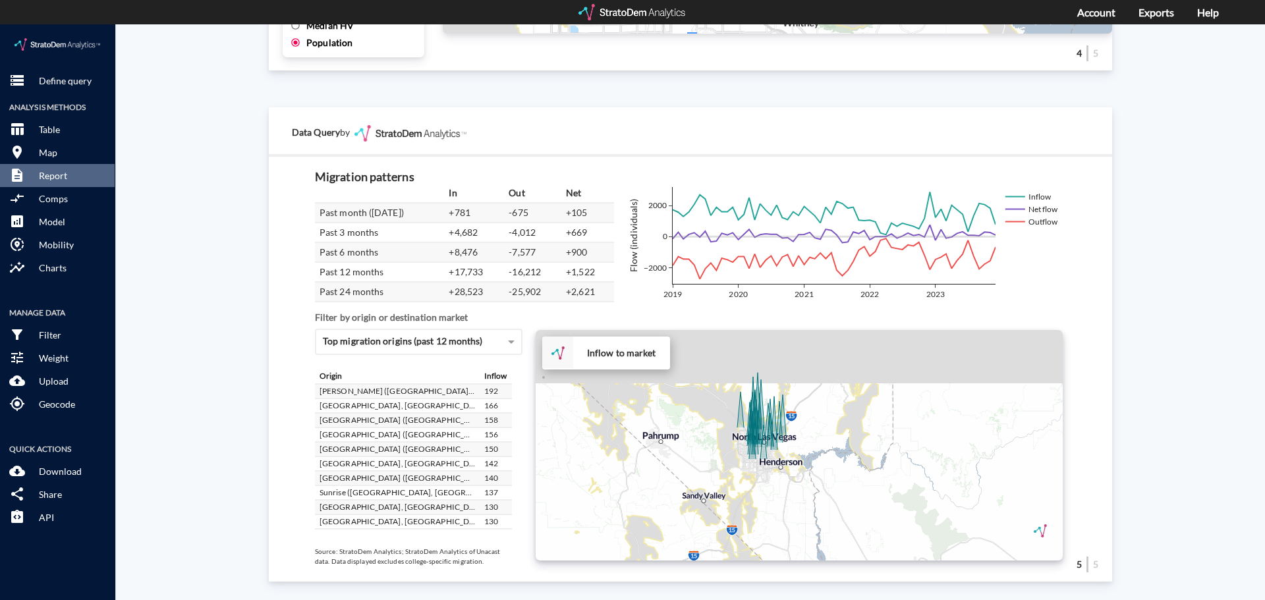
drag, startPoint x: 693, startPoint y: 372, endPoint x: 684, endPoint y: 419, distance: 48.2
click div "+ − Inflow to market CUSTOMIZE DATA Draw a polygon Draw a rectangle Draw a mark…"
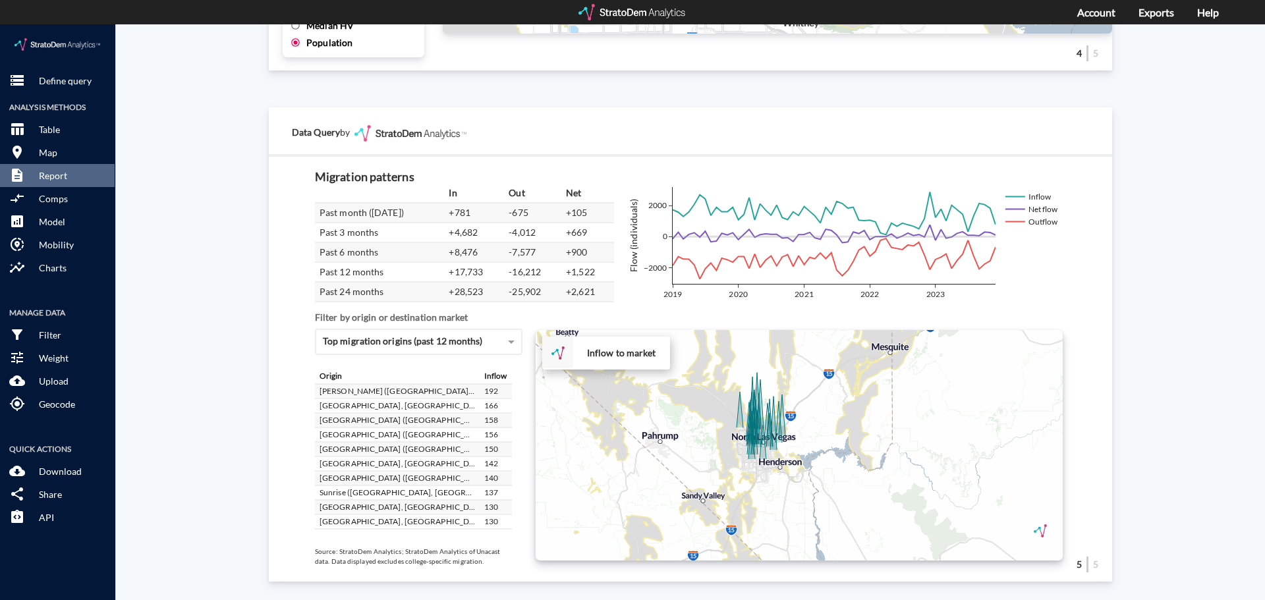
click div "+ − Inflow to market CUSTOMIZE DATA Draw a polygon Draw a rectangle Draw a mark…"
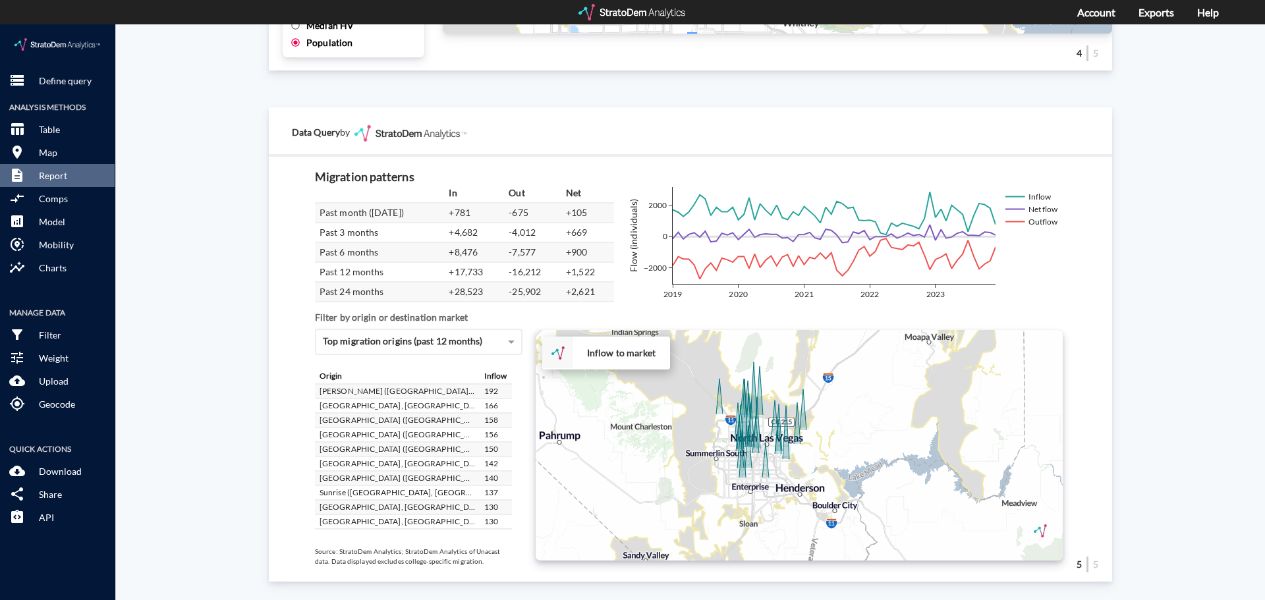
drag, startPoint x: 709, startPoint y: 416, endPoint x: 666, endPoint y: 412, distance: 43.7
click div "+ − Inflow to market CUSTOMIZE DATA Draw a polygon Draw a rectangle Draw a mark…"
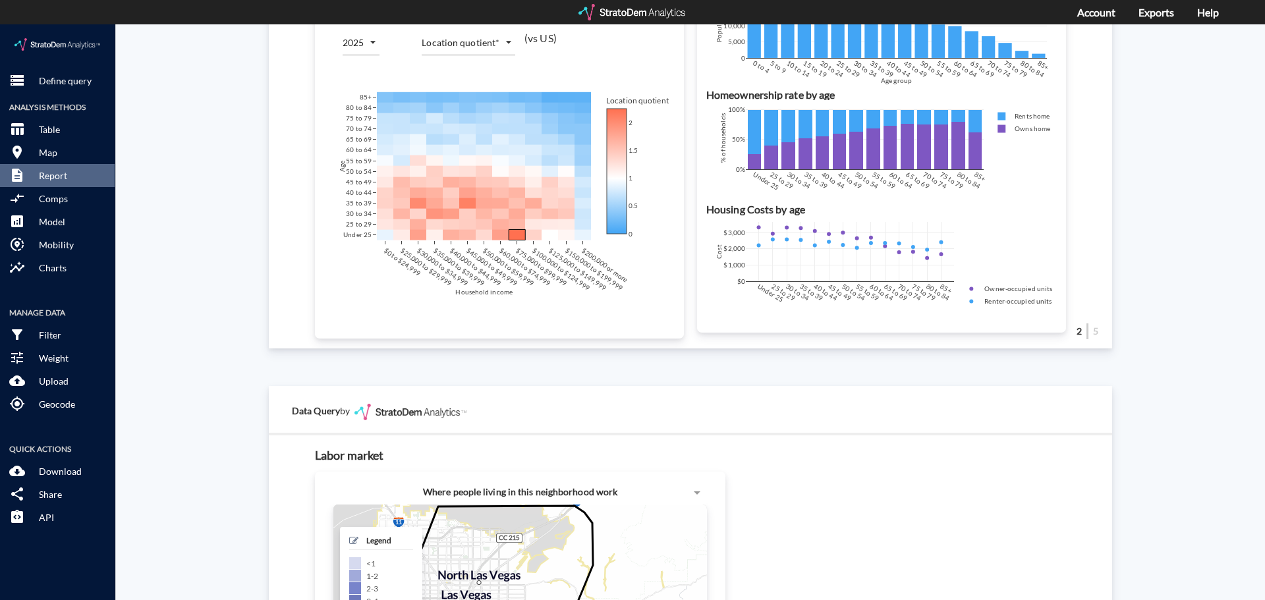
scroll to position [778, 0]
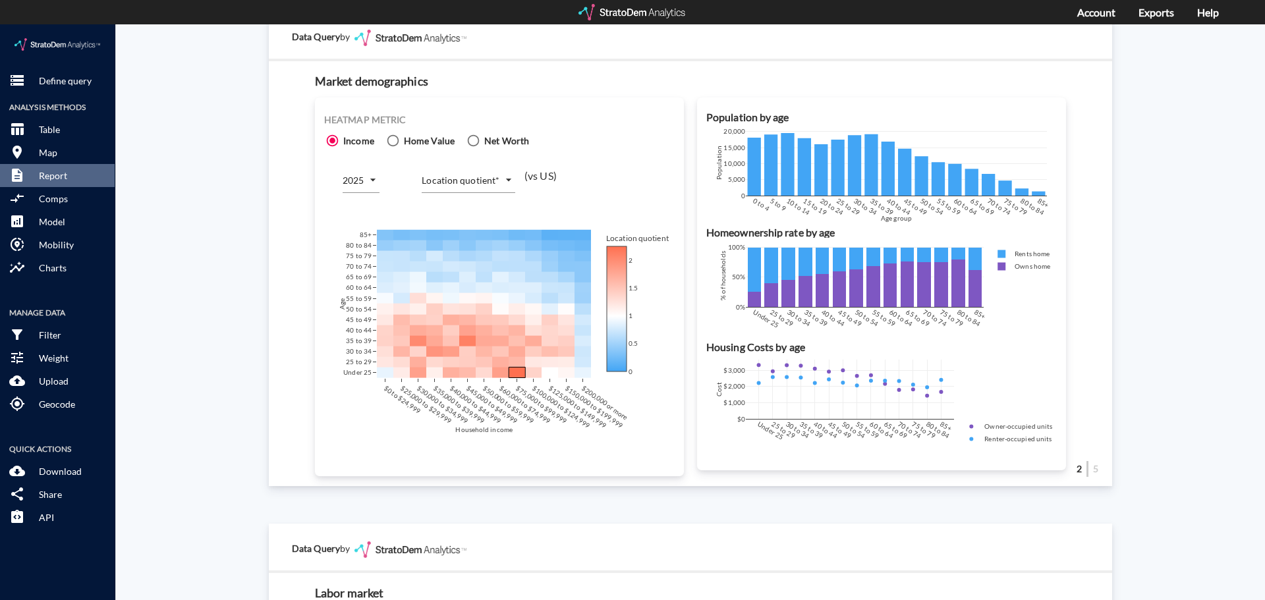
click span
click input "Home Value"
radio input "true"
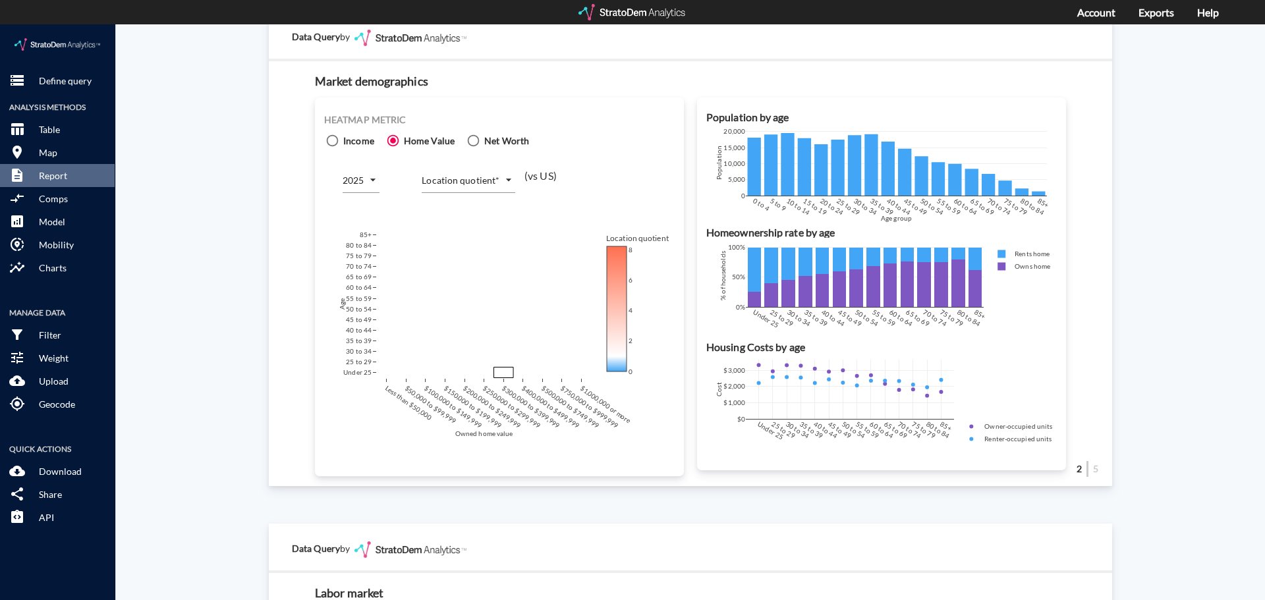
click span
click input "Income"
radio input "true"
radio input "false"
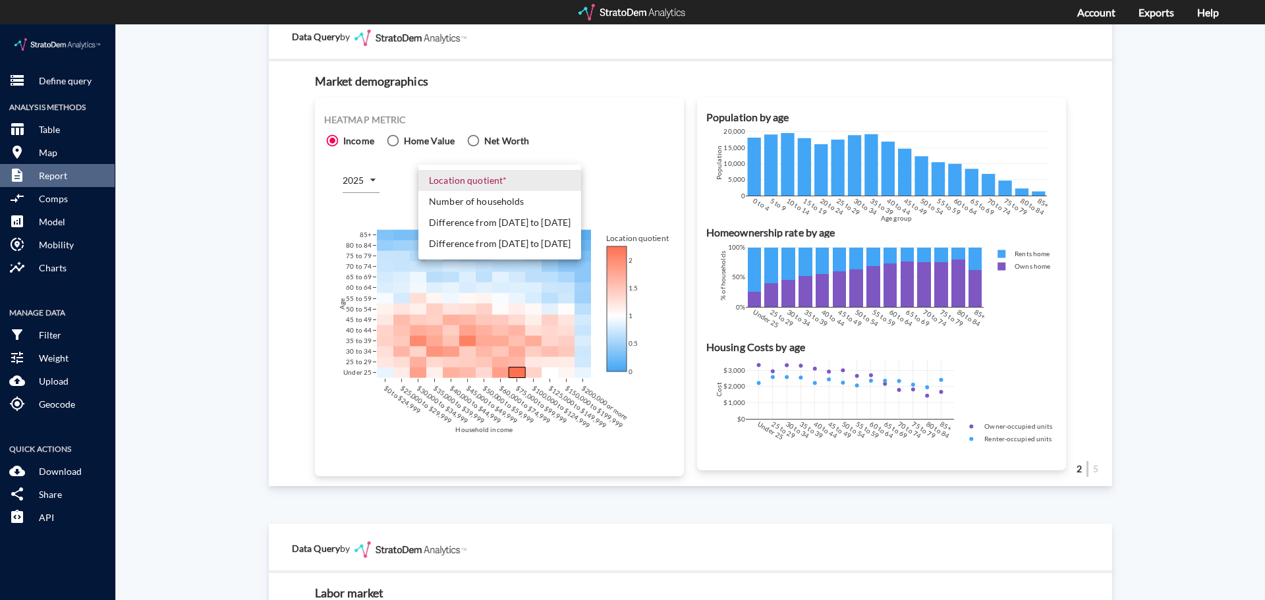
click body "/vantagepoint/us/-1 storage Define query Analysis Methods table_chart Table roo…"
click li "Number of households"
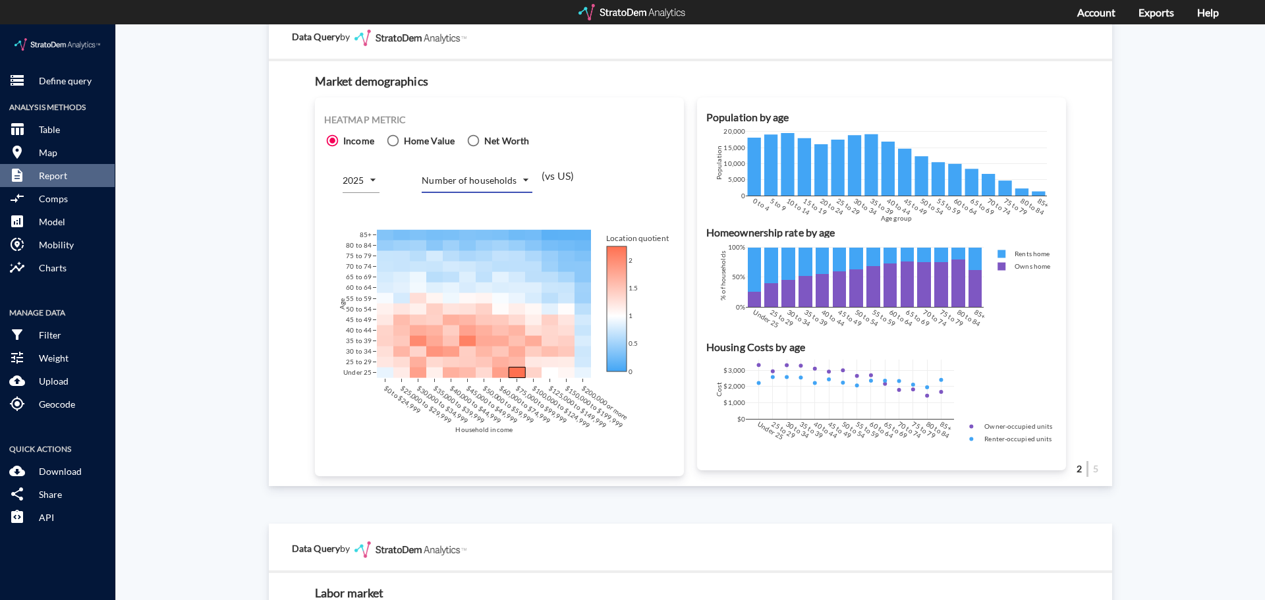
click input "Income"
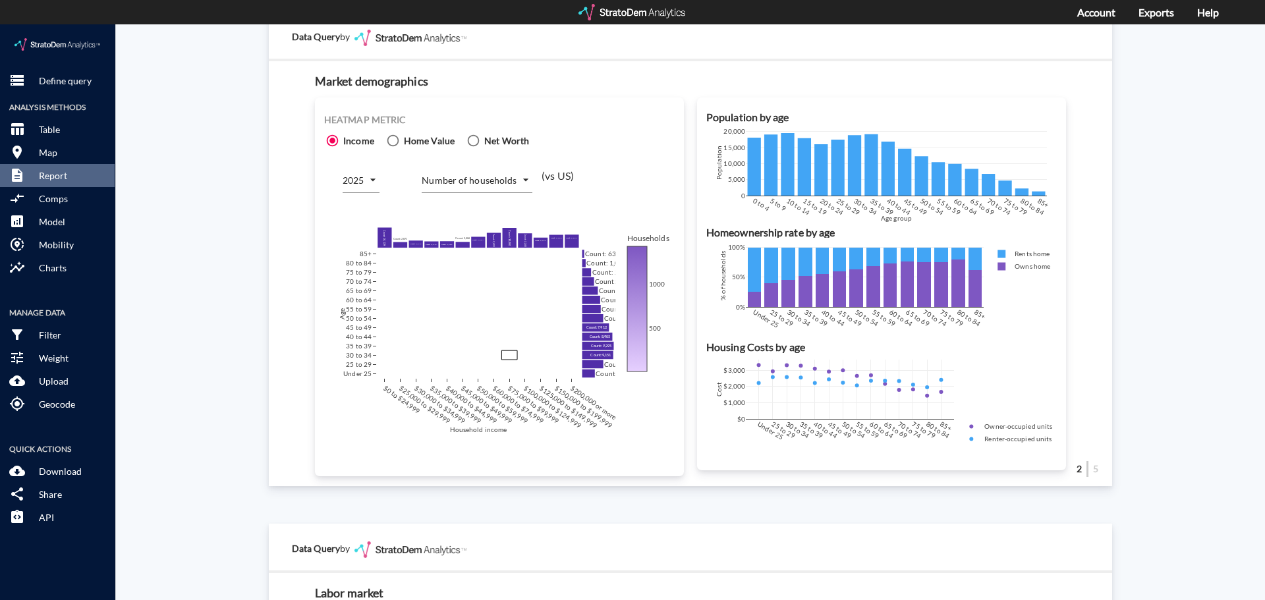
click body "/vantagepoint/us/-1 storage Define query Analysis Methods table_chart Table roo…"
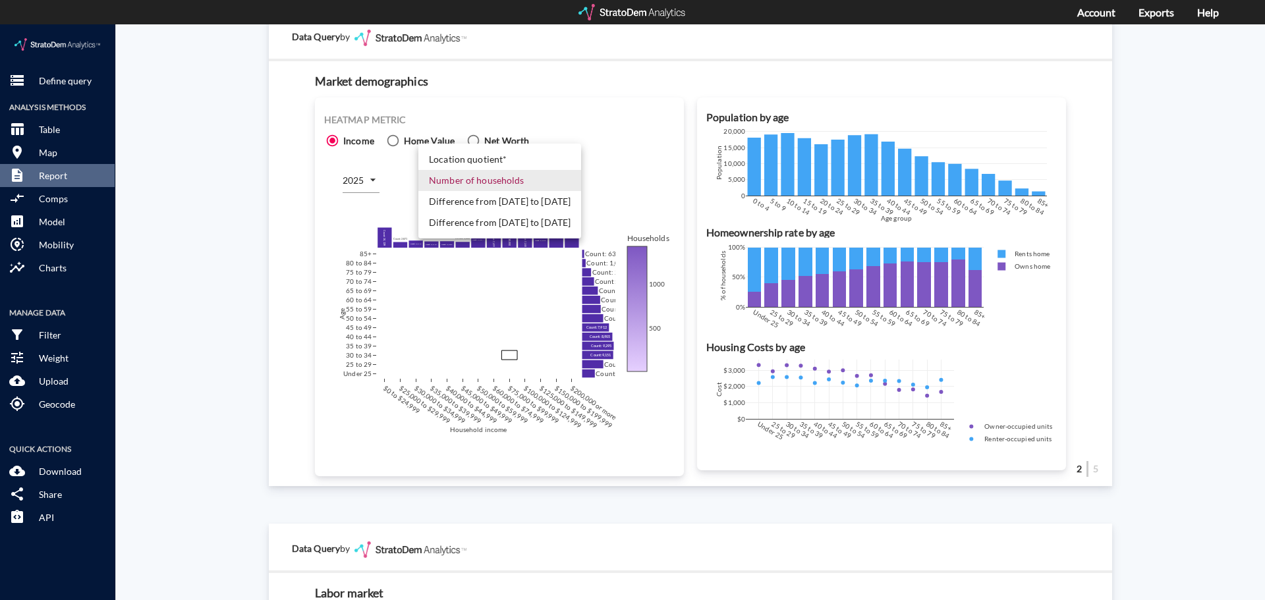
click li "Difference from [DATE] to [DATE]"
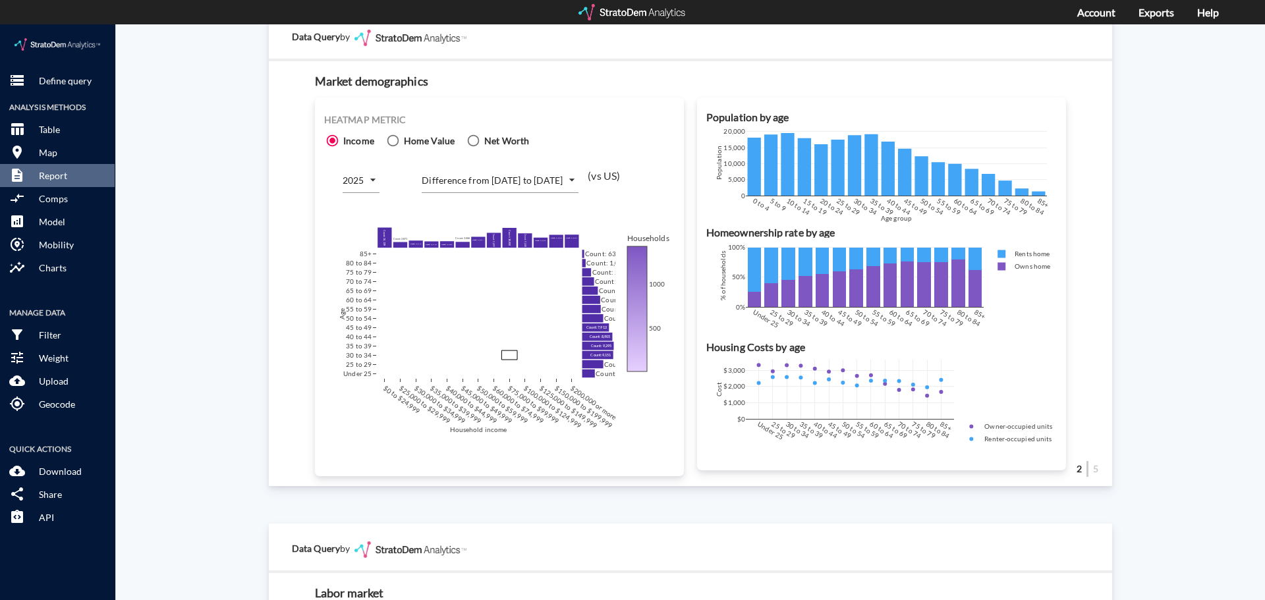
click div "Heatmap metric Income Home Value Net Worth 2025 2025 Difference from [DATE] to …"
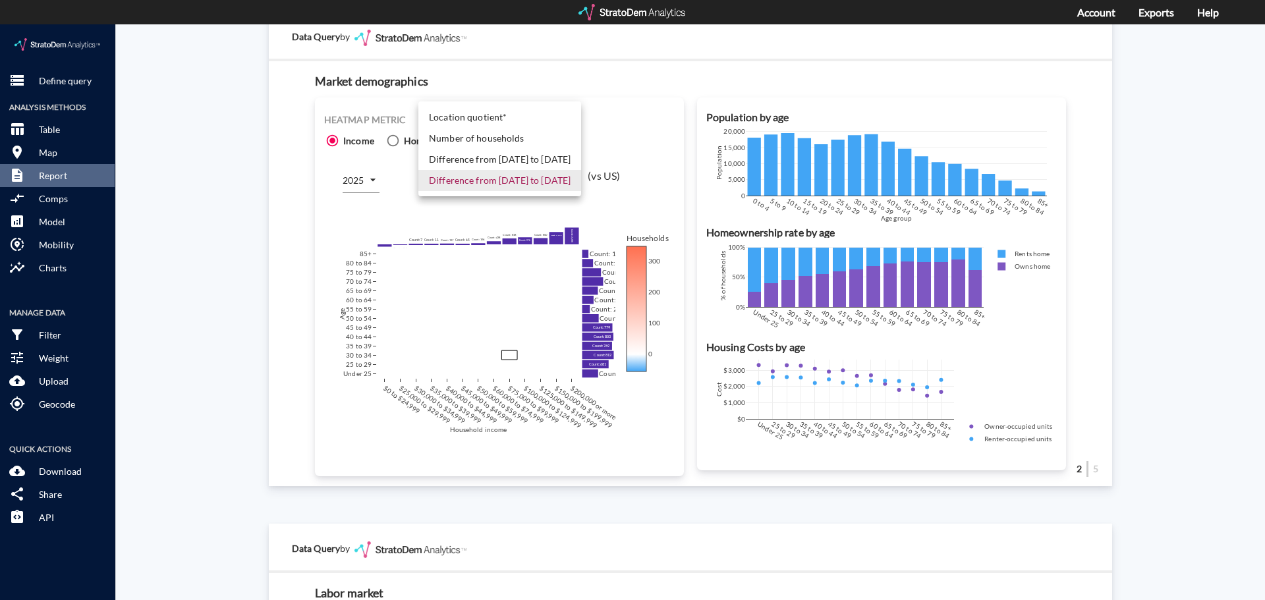
click body "/vantagepoint/us/-1 storage Define query Analysis Methods table_chart Table roo…"
click li "Number of households"
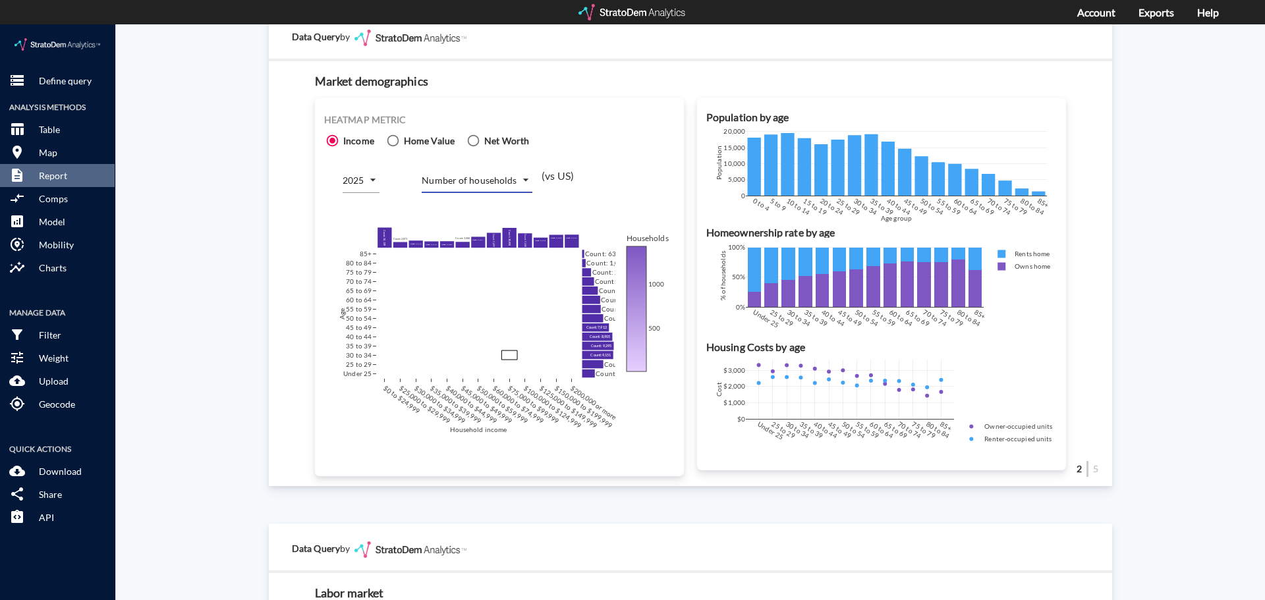
click body "/vantagepoint/us/-1 storage Define query Analysis Methods table_chart Table roo…"
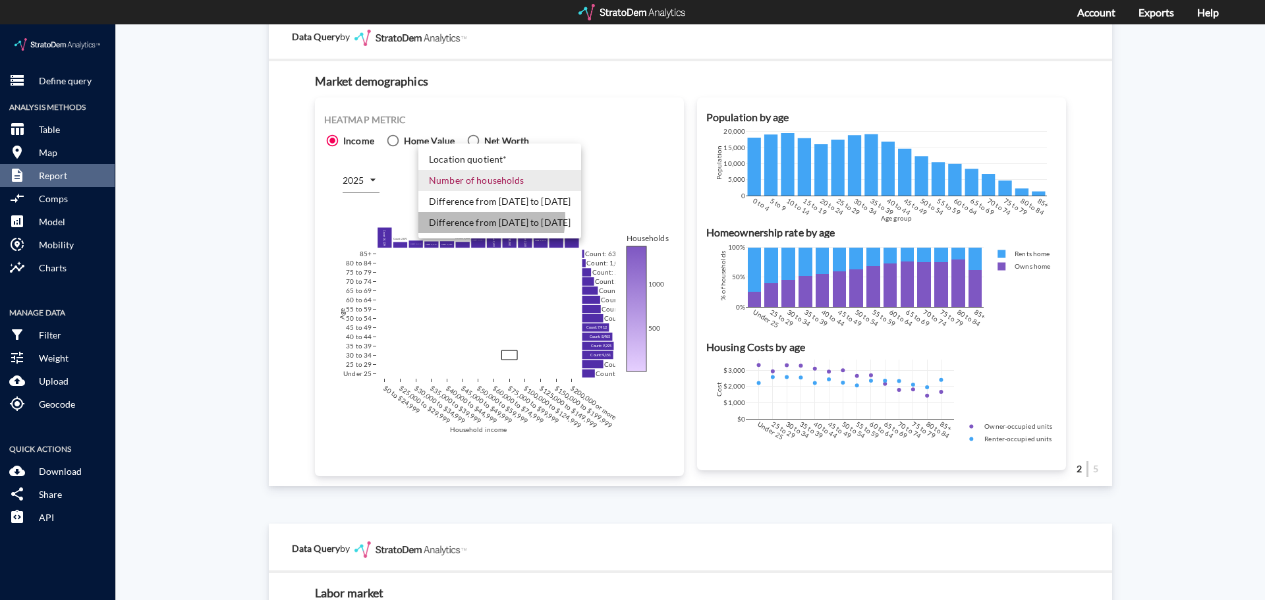
click li "Difference from [DATE] to [DATE]"
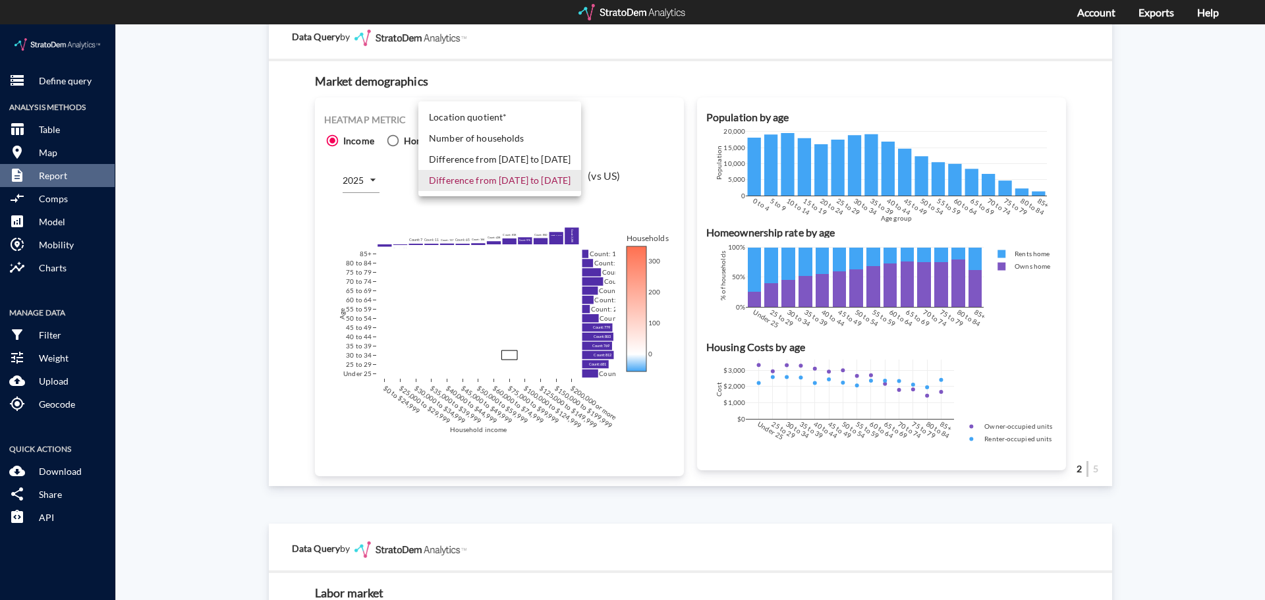
click body "/vantagepoint/us/-1 storage Define query Analysis Methods table_chart Table roo…"
click li "Number of households"
type input "COUNT"
